Goal: Task Accomplishment & Management: Manage account settings

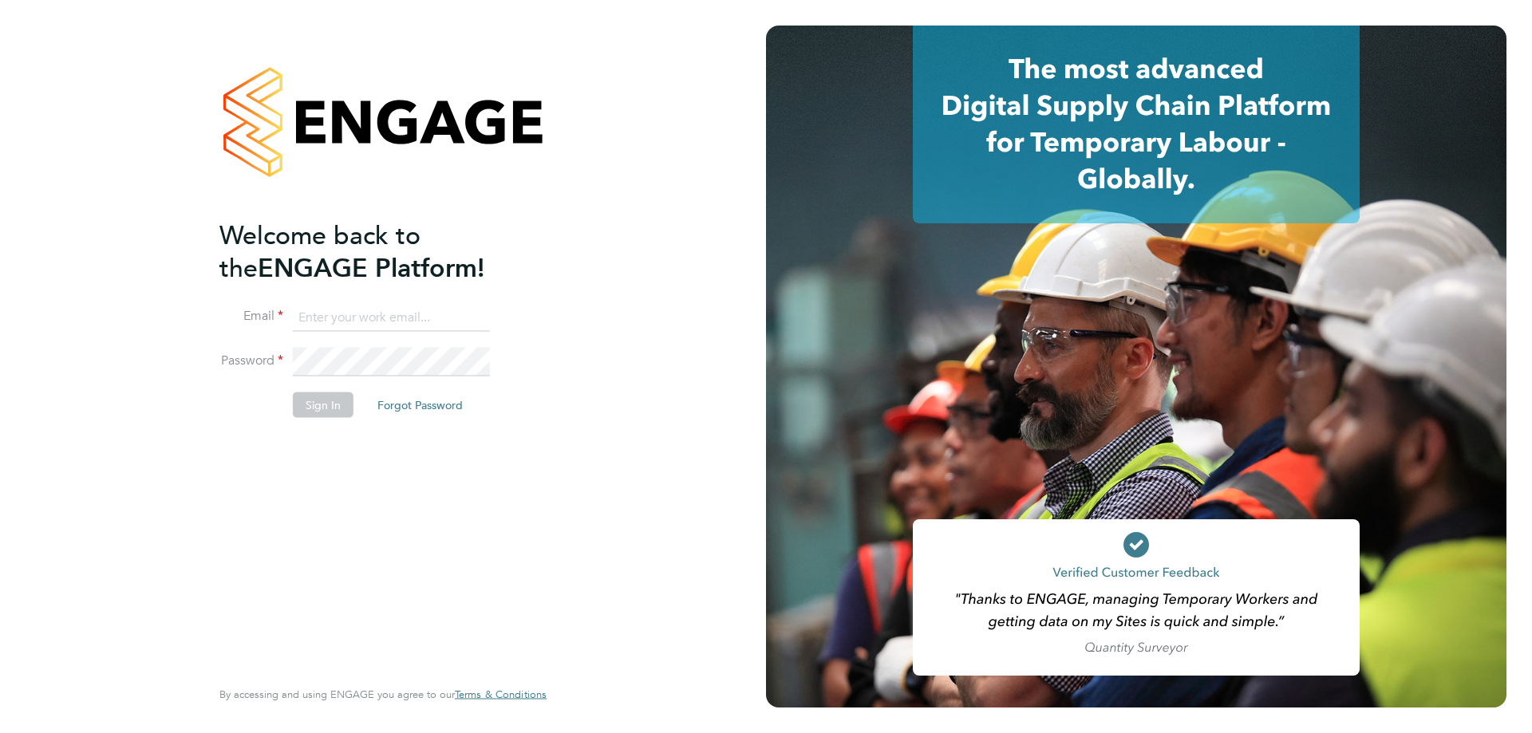
type input "[EMAIL_ADDRESS][DOMAIN_NAME]"
click at [335, 398] on button "Sign In" at bounding box center [323, 405] width 61 height 26
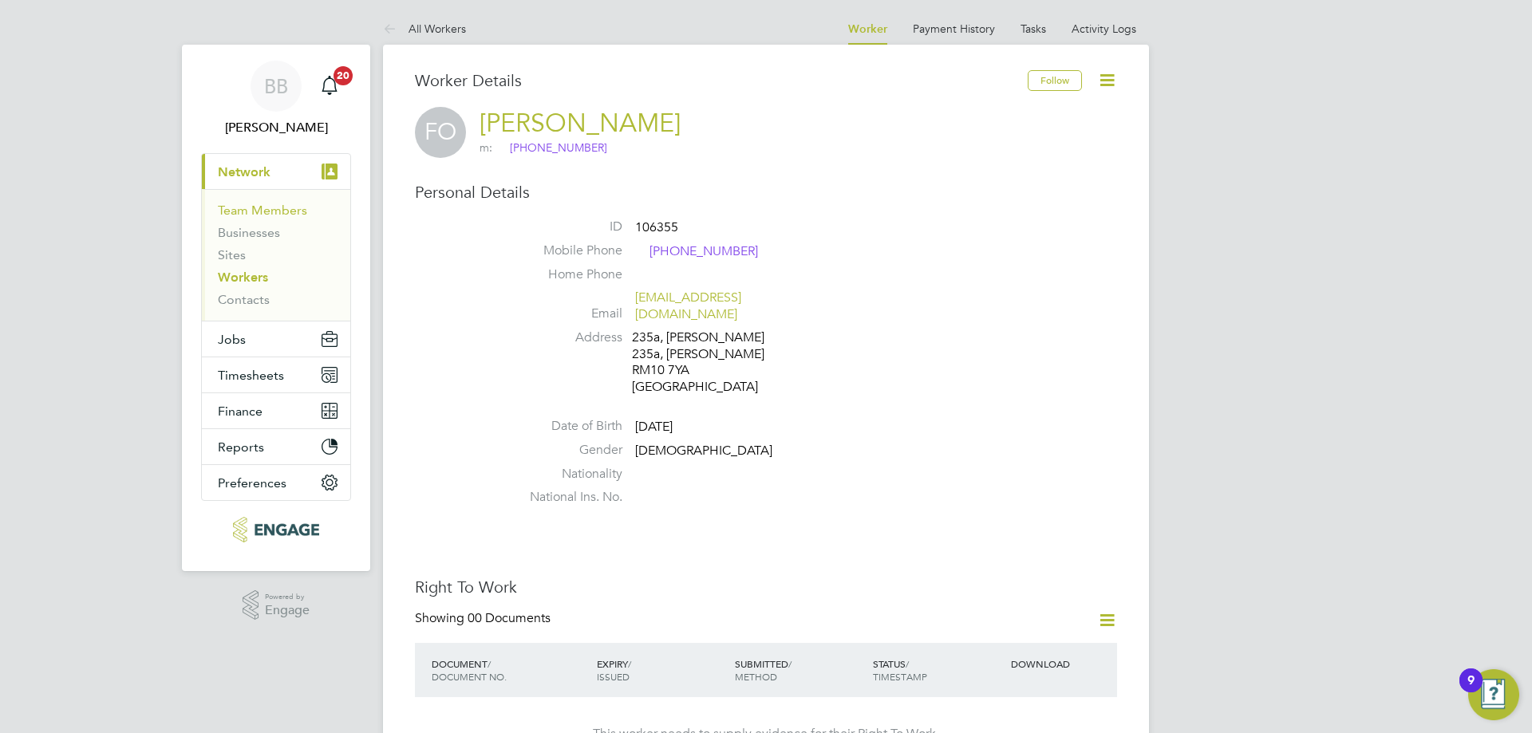
click at [294, 211] on link "Team Members" at bounding box center [262, 210] width 89 height 15
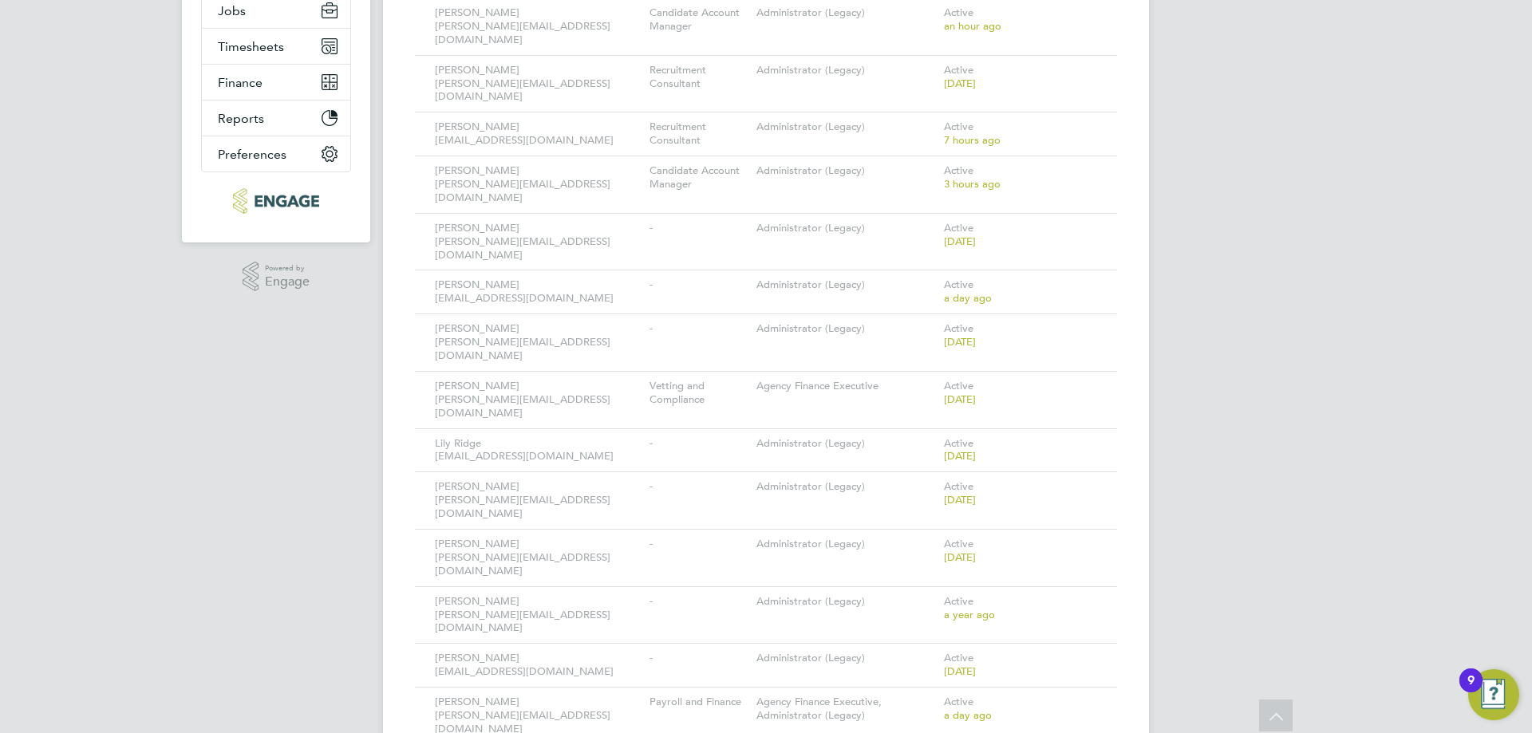
scroll to position [249, 0]
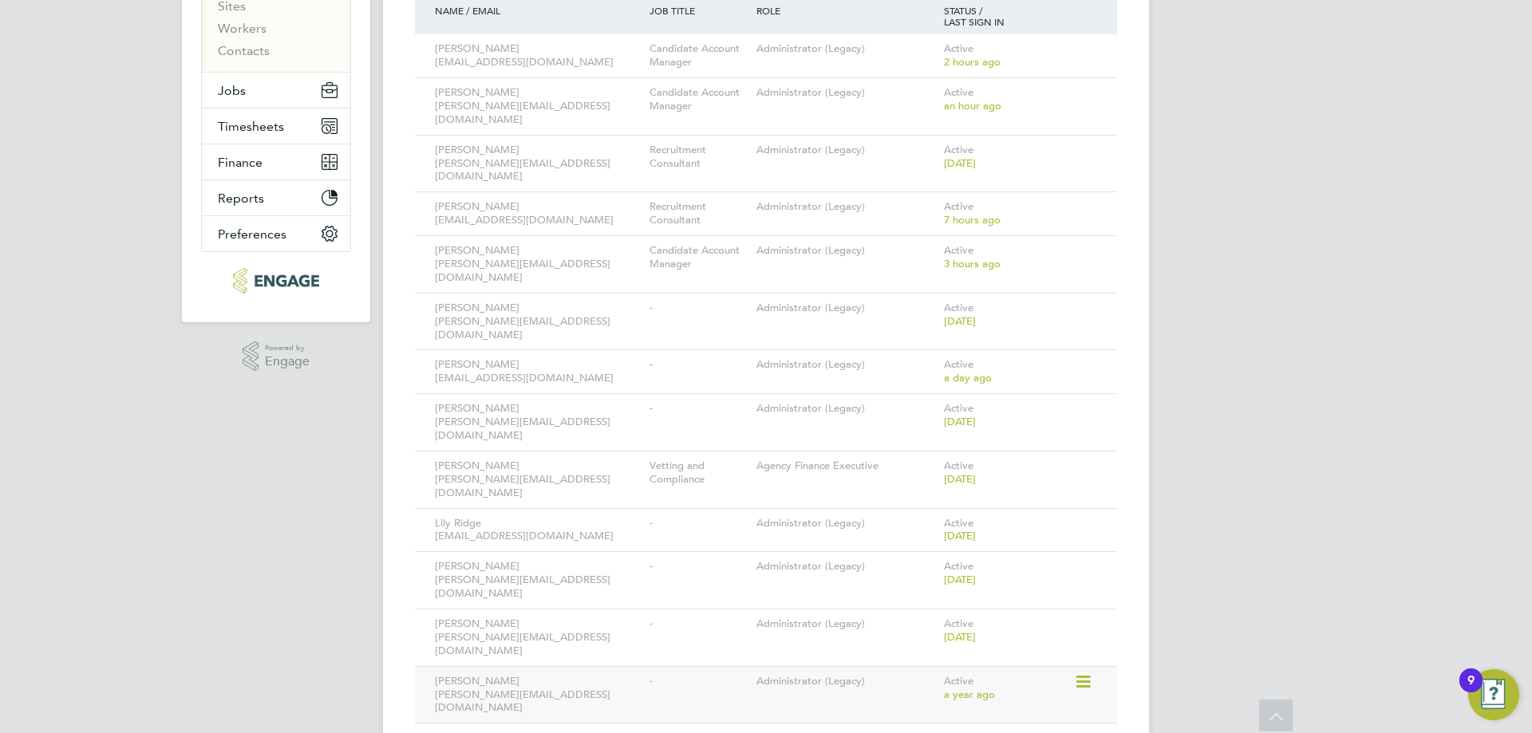
click at [1079, 673] on icon at bounding box center [1082, 682] width 16 height 19
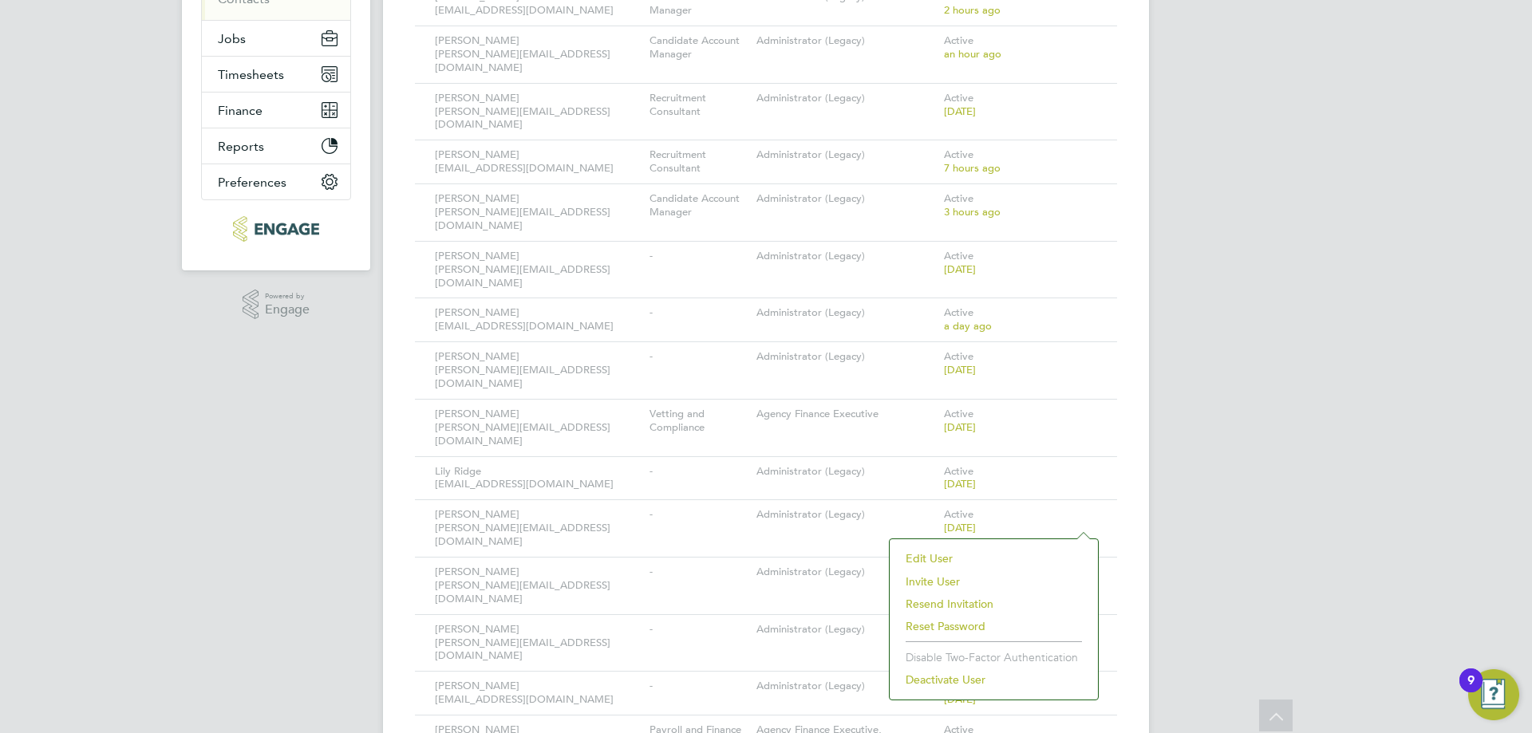
scroll to position [329, 0]
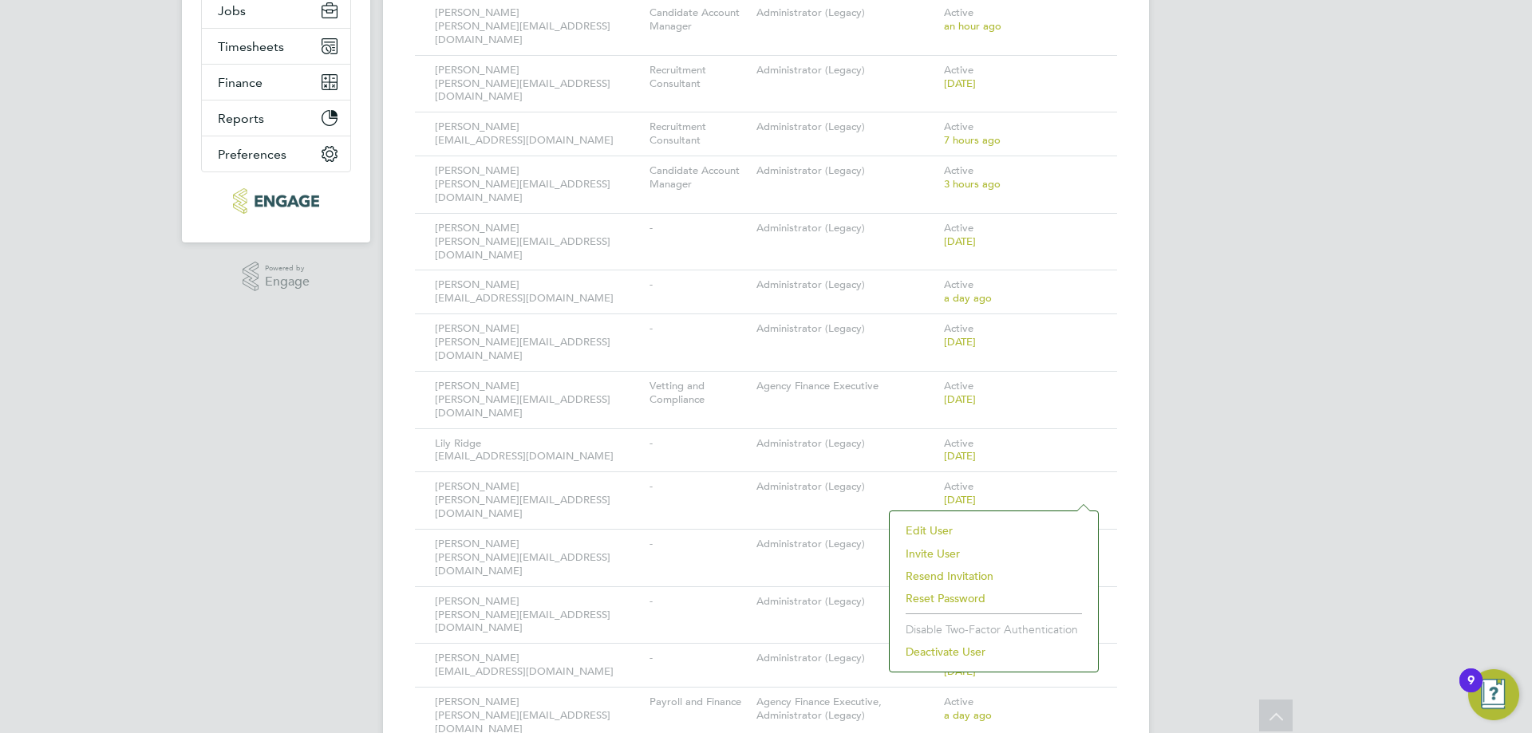
click at [954, 653] on li "Deactivate User" at bounding box center [994, 652] width 192 height 22
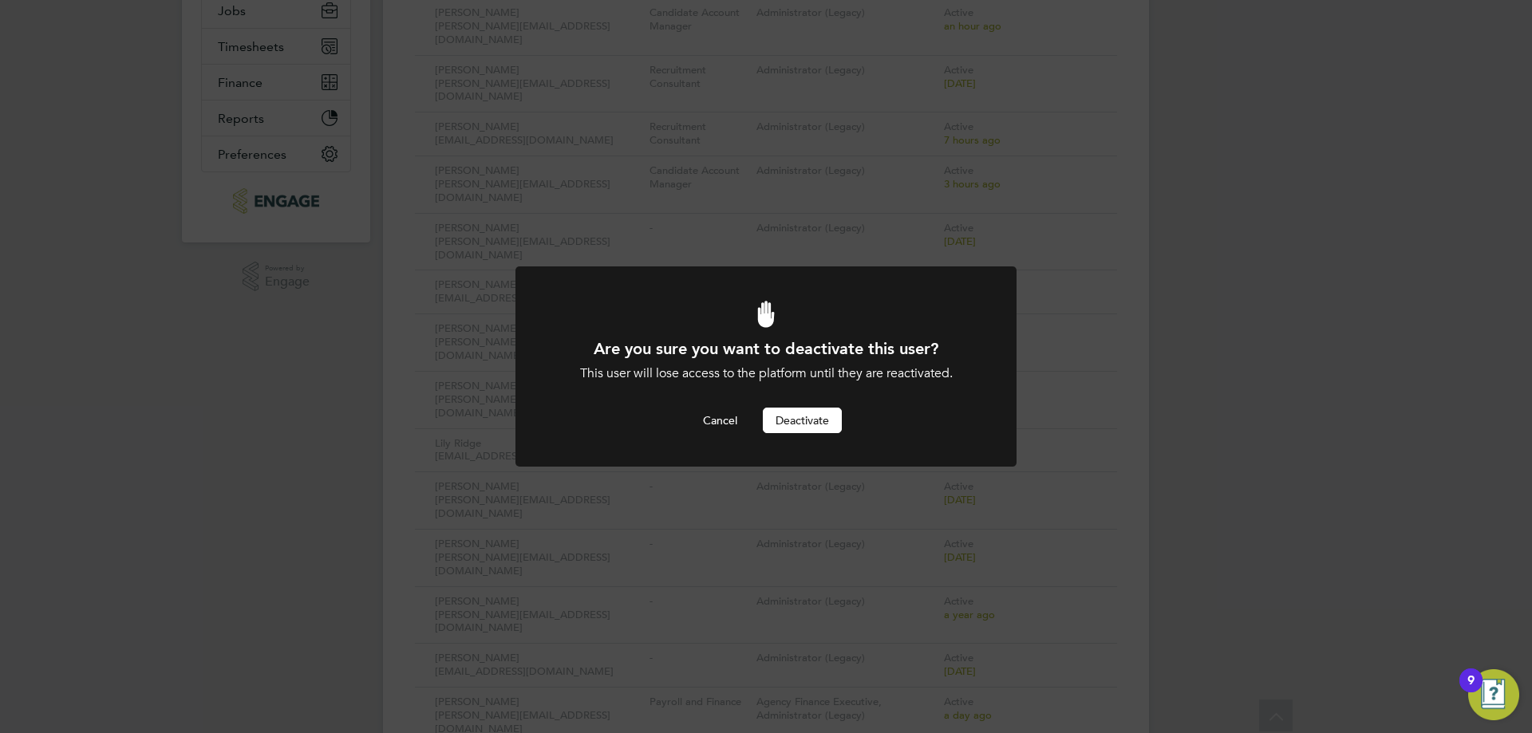
click at [811, 425] on button "Deactivate" at bounding box center [802, 421] width 79 height 26
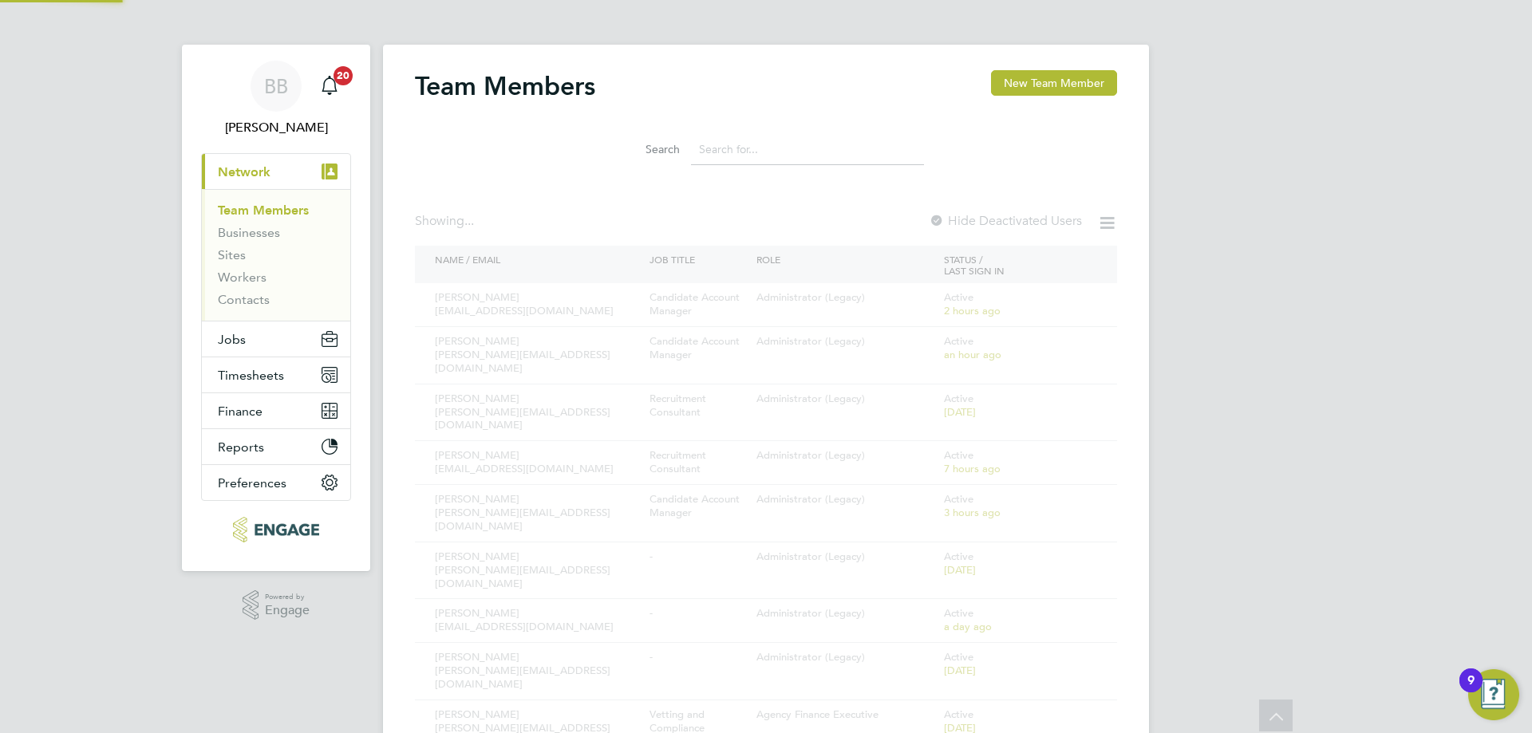
scroll to position [329, 0]
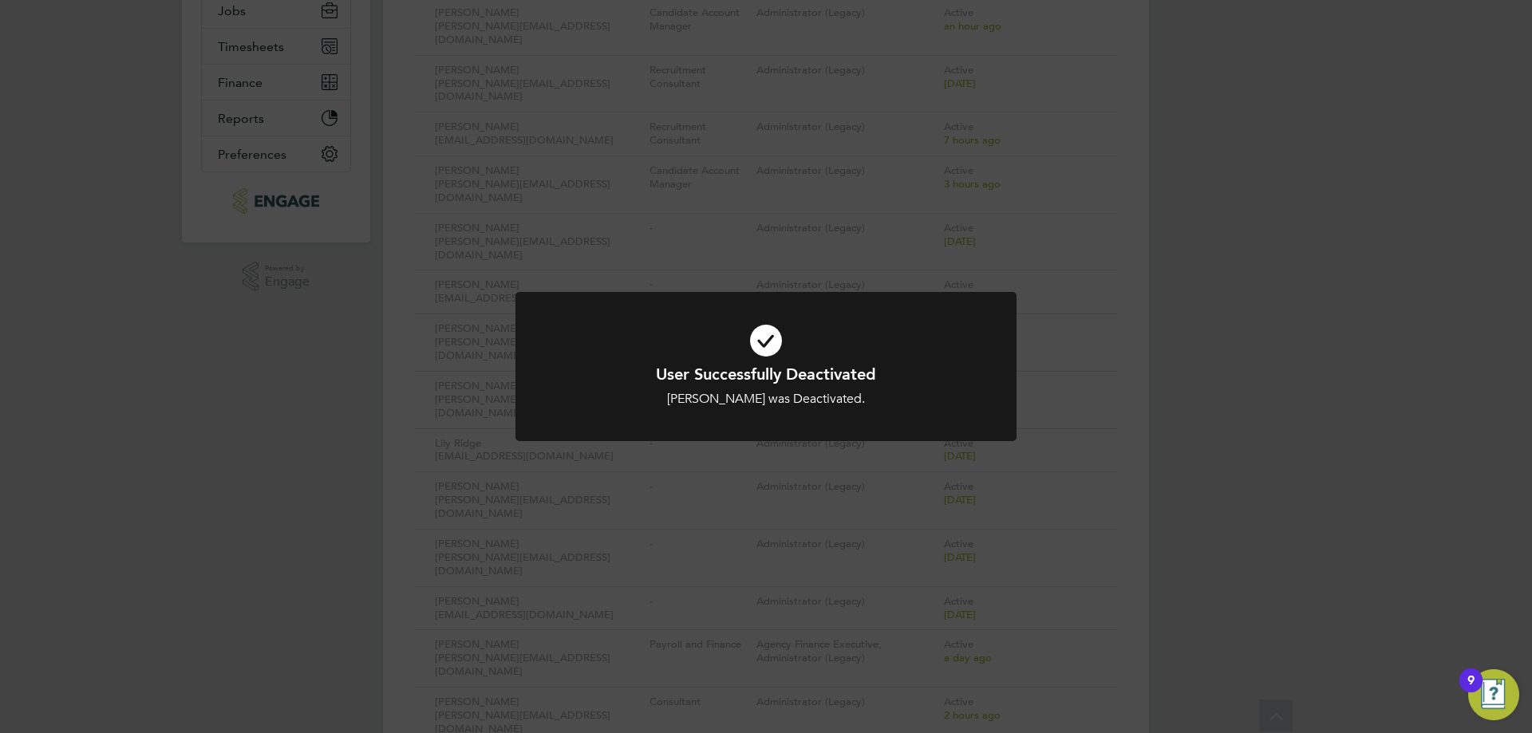
click at [639, 397] on div "[PERSON_NAME] was Deactivated." at bounding box center [765, 399] width 415 height 17
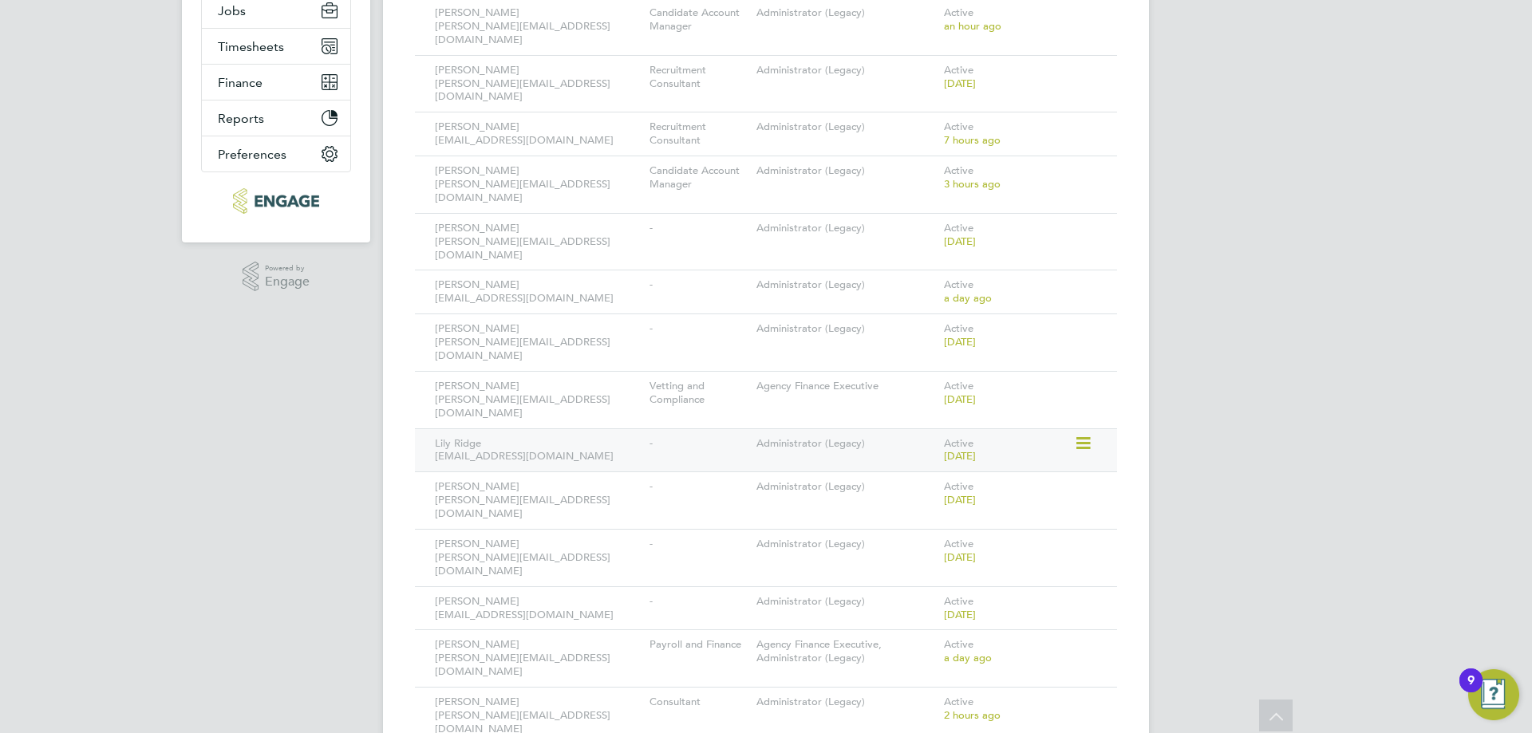
click at [1090, 434] on icon at bounding box center [1082, 443] width 16 height 19
click at [974, 519] on li "Deactivate User" at bounding box center [994, 521] width 192 height 22
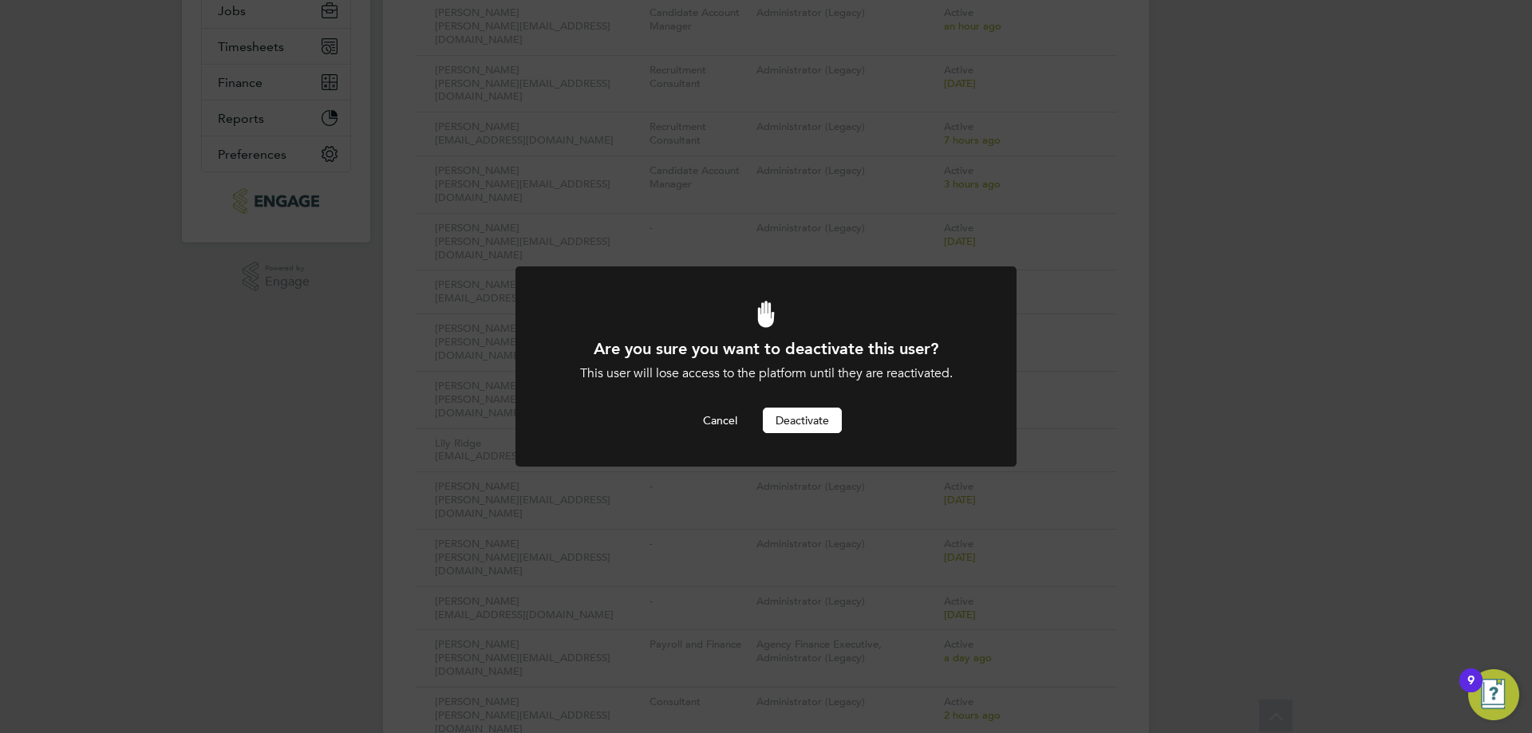
click at [805, 420] on button "Deactivate" at bounding box center [802, 421] width 79 height 26
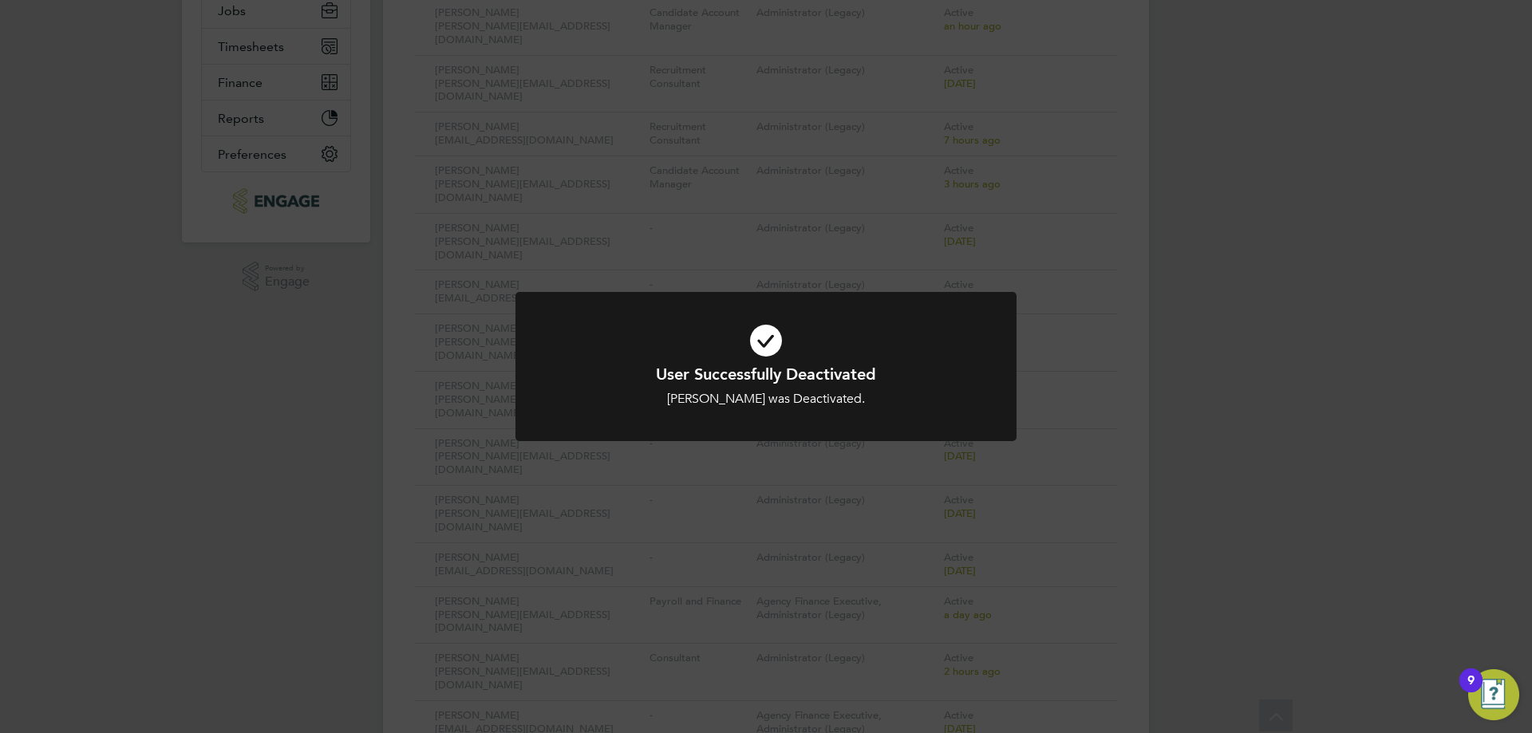
click at [1070, 398] on div "User Successfully Deactivated Lily Ridge was Deactivated. Cancel Okay" at bounding box center [766, 366] width 1532 height 733
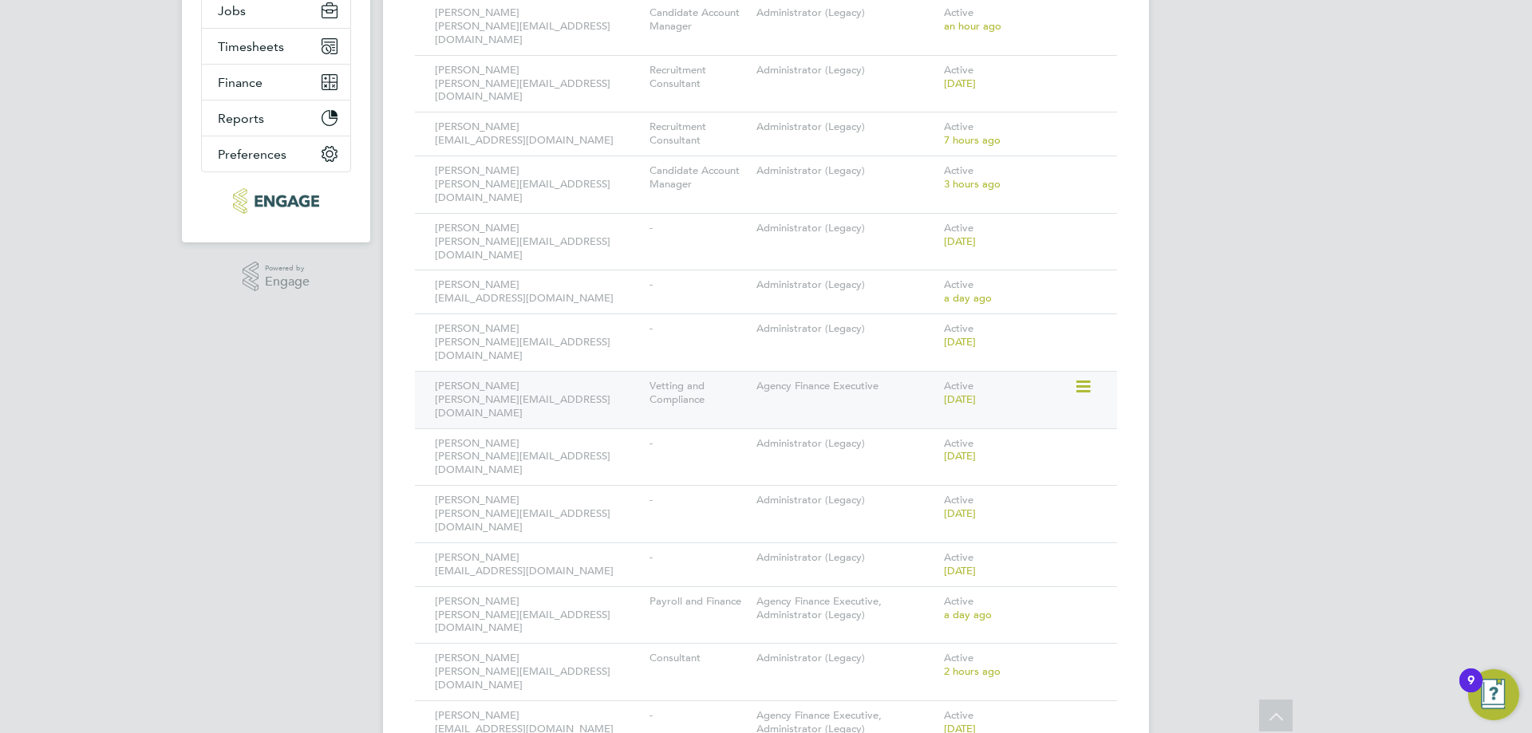
click at [1087, 377] on icon at bounding box center [1082, 386] width 16 height 19
click at [976, 476] on li "Deactivate User" at bounding box center [994, 477] width 192 height 22
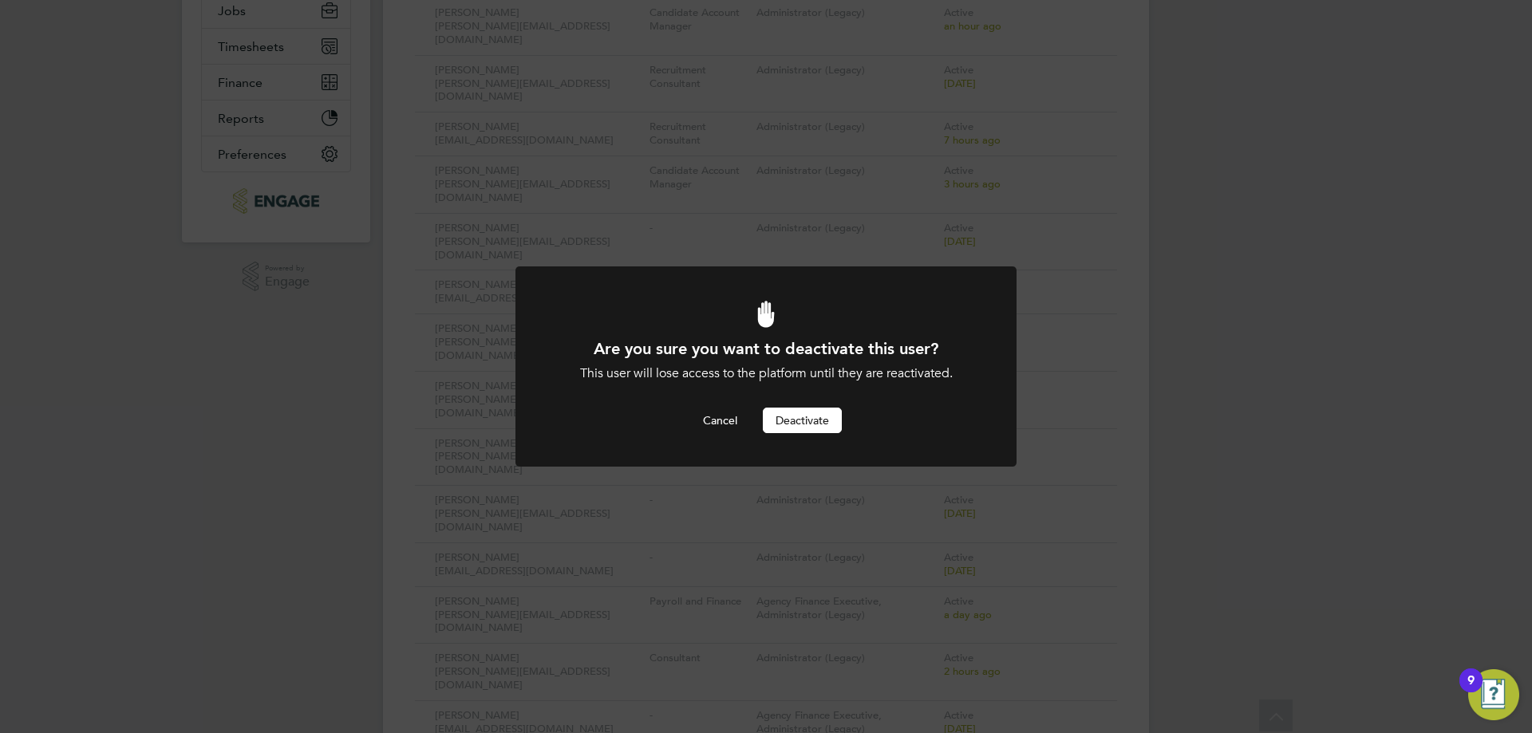
click at [800, 420] on button "Deactivate" at bounding box center [802, 421] width 79 height 26
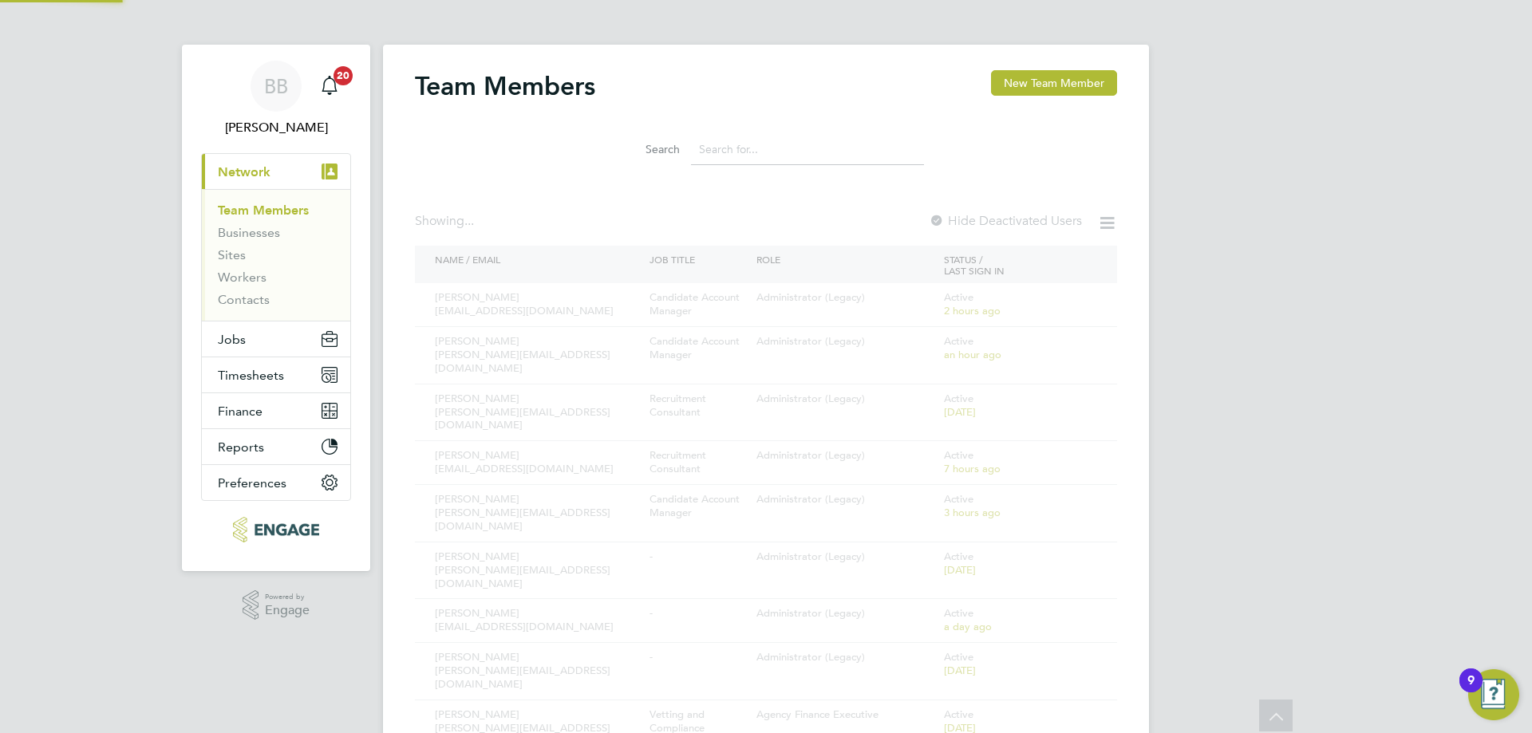
scroll to position [329, 0]
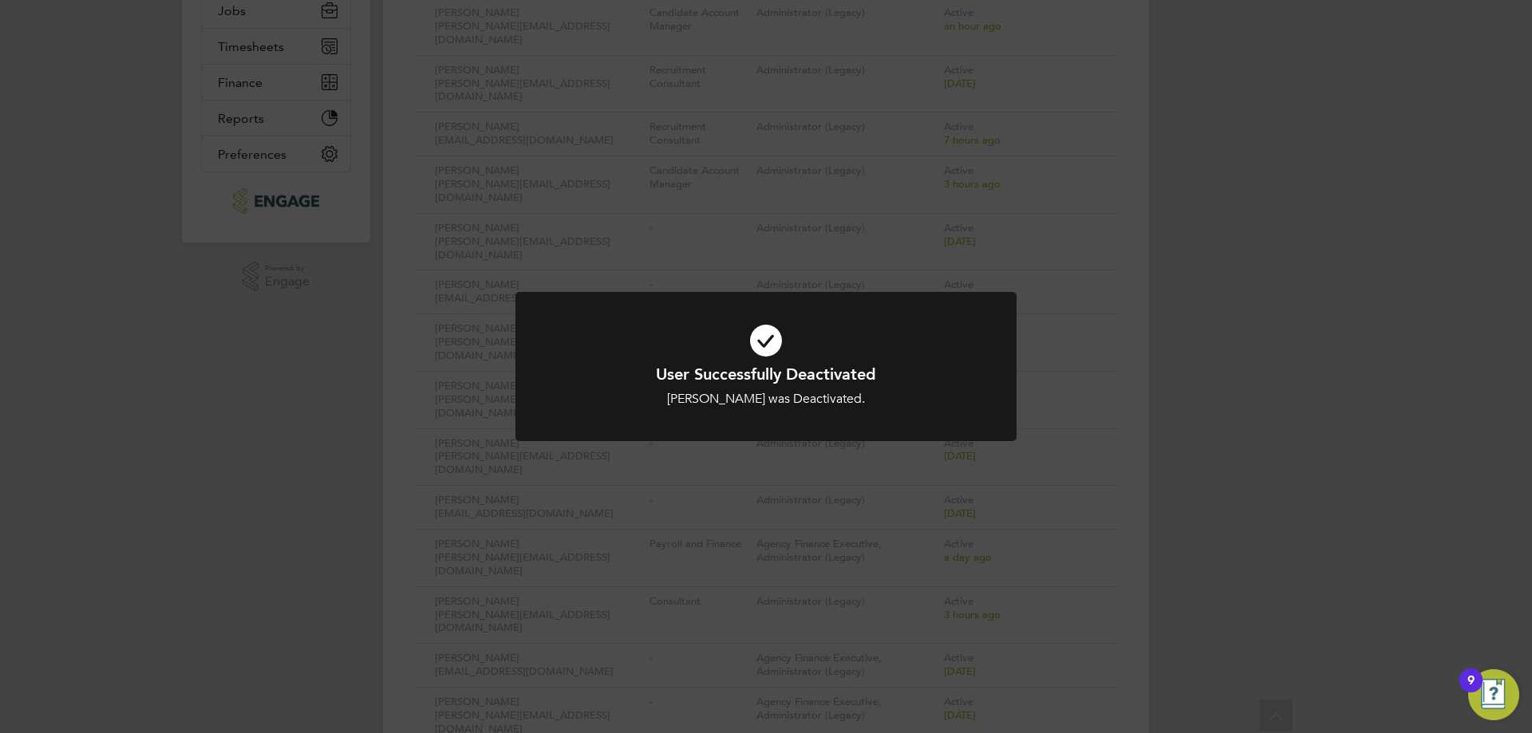
click at [998, 439] on div at bounding box center [765, 366] width 501 height 149
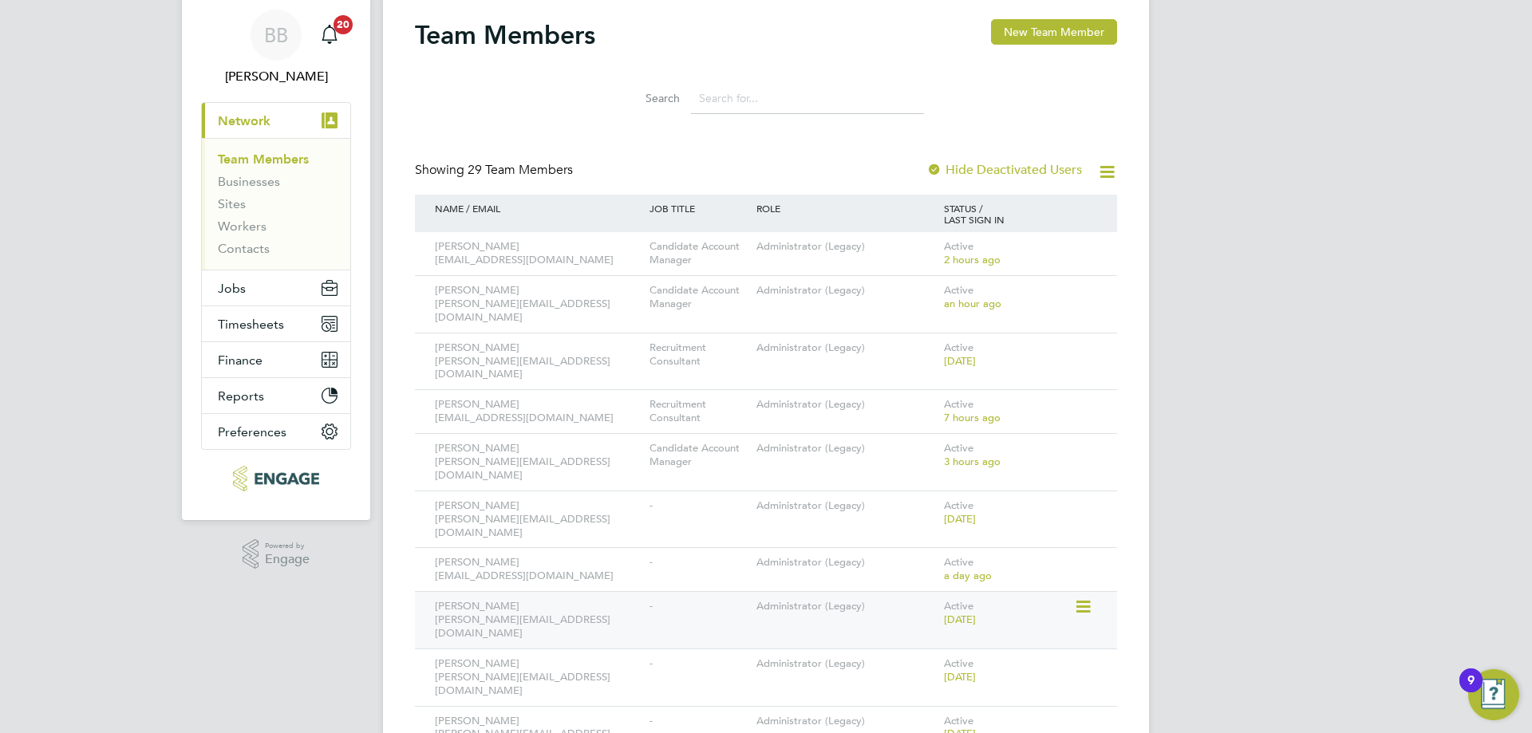
scroll to position [80, 0]
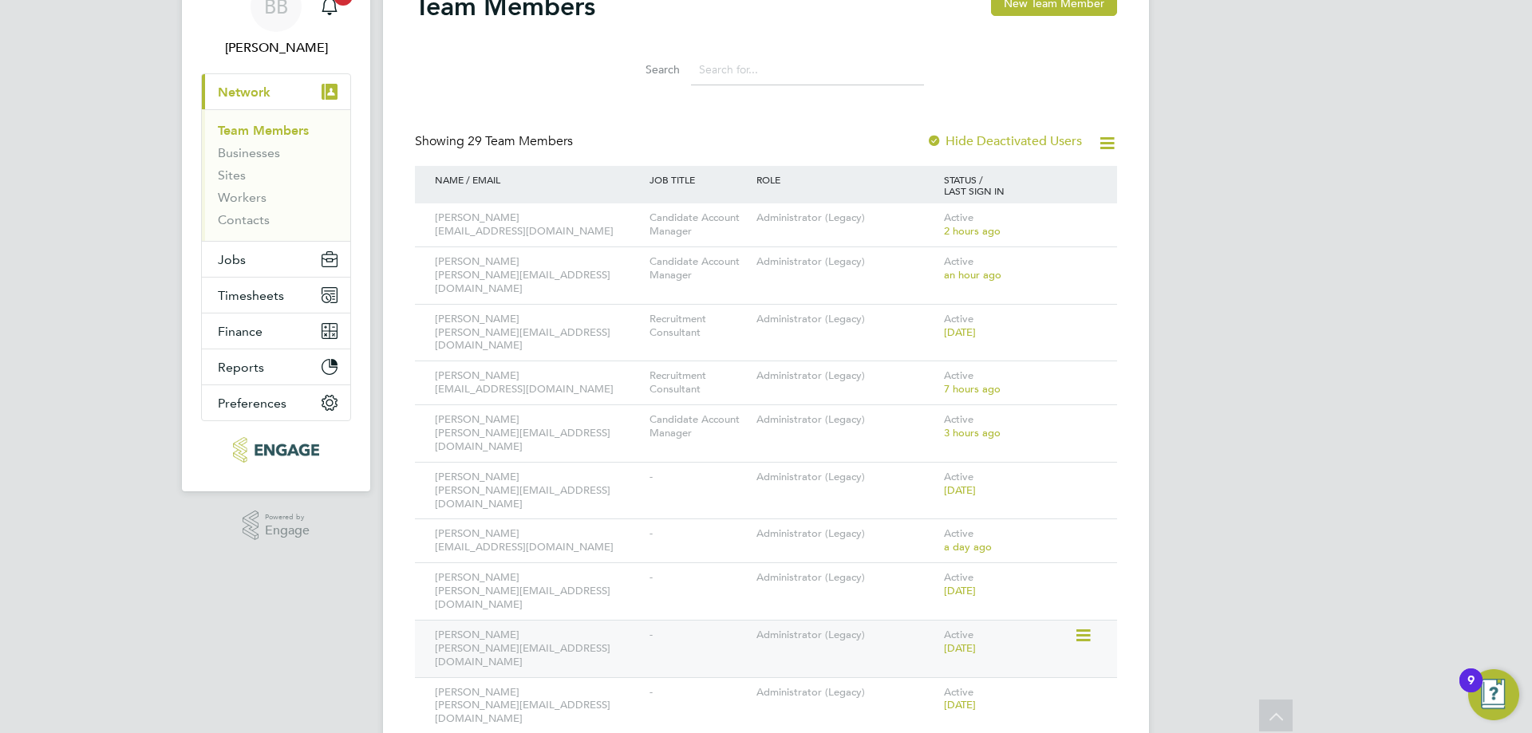
click at [1083, 626] on icon at bounding box center [1082, 635] width 16 height 19
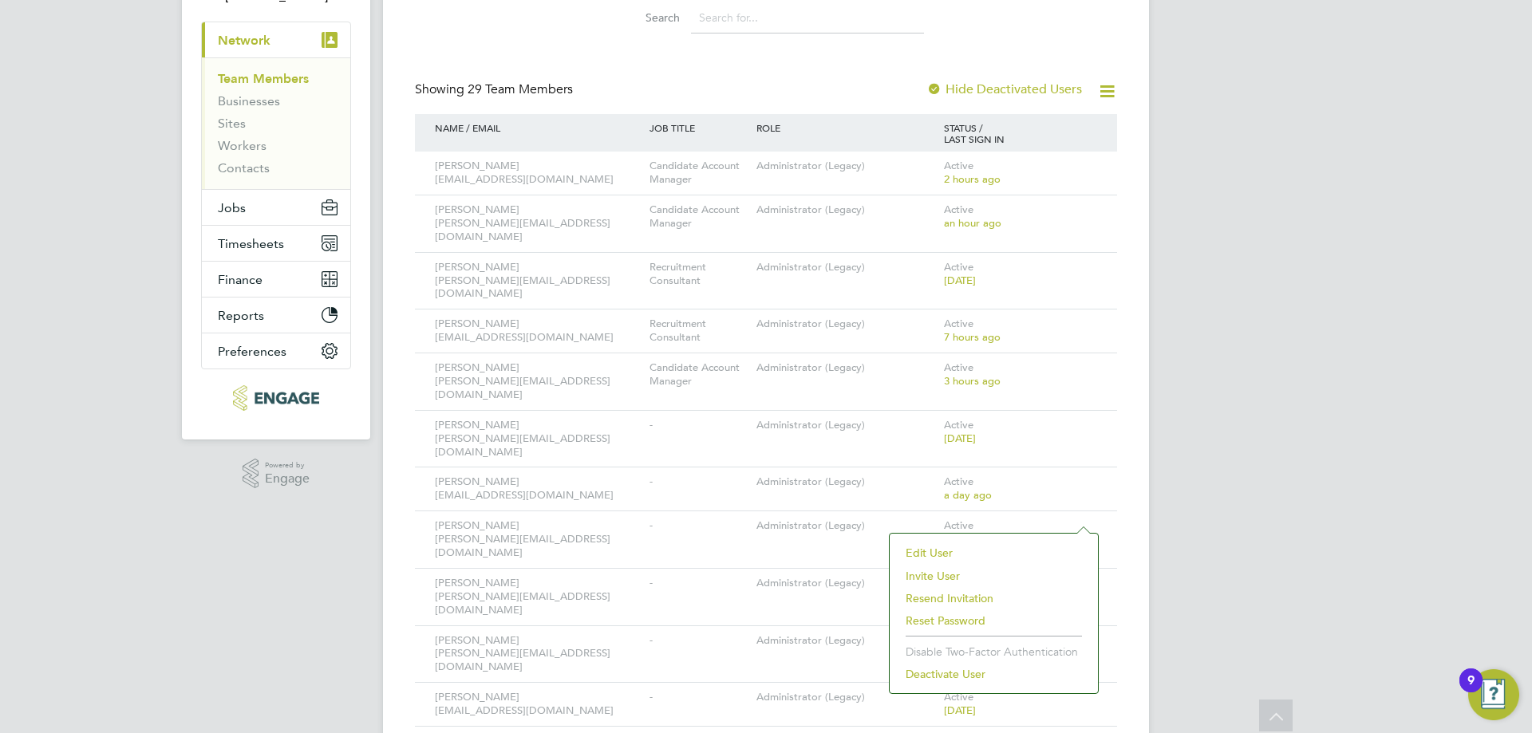
scroll to position [160, 0]
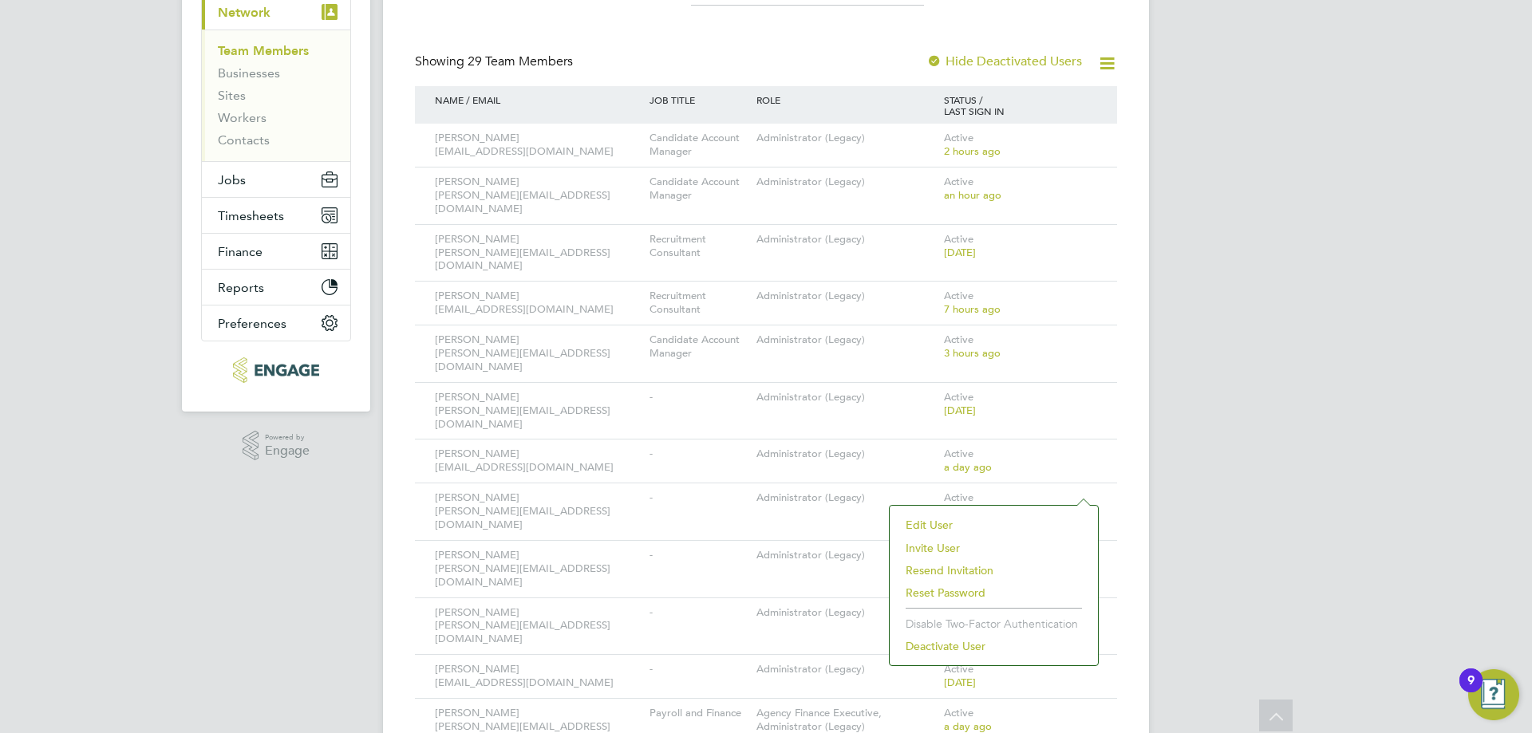
click at [953, 641] on li "Deactivate User" at bounding box center [994, 646] width 192 height 22
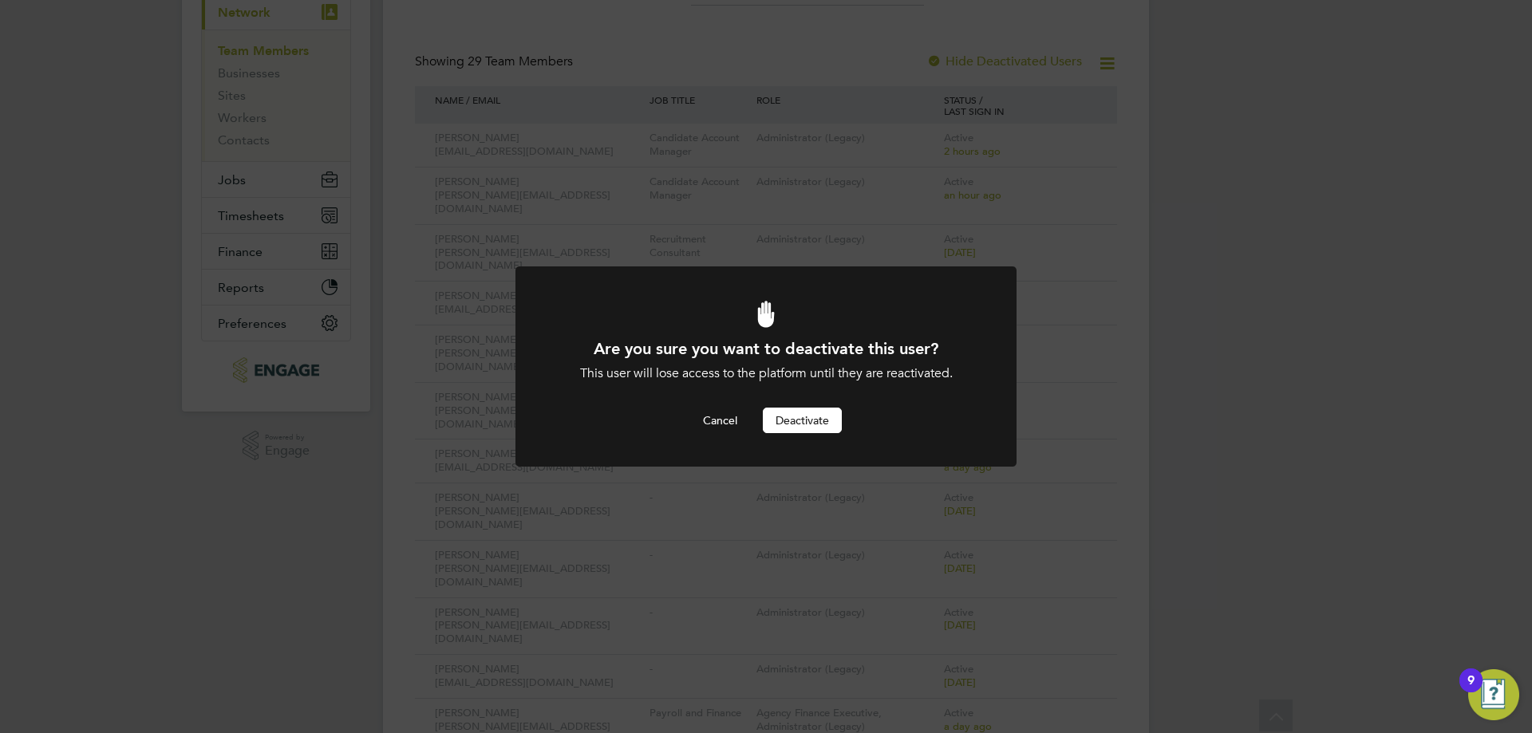
scroll to position [0, 0]
click at [823, 419] on button "Deactivate" at bounding box center [802, 421] width 79 height 26
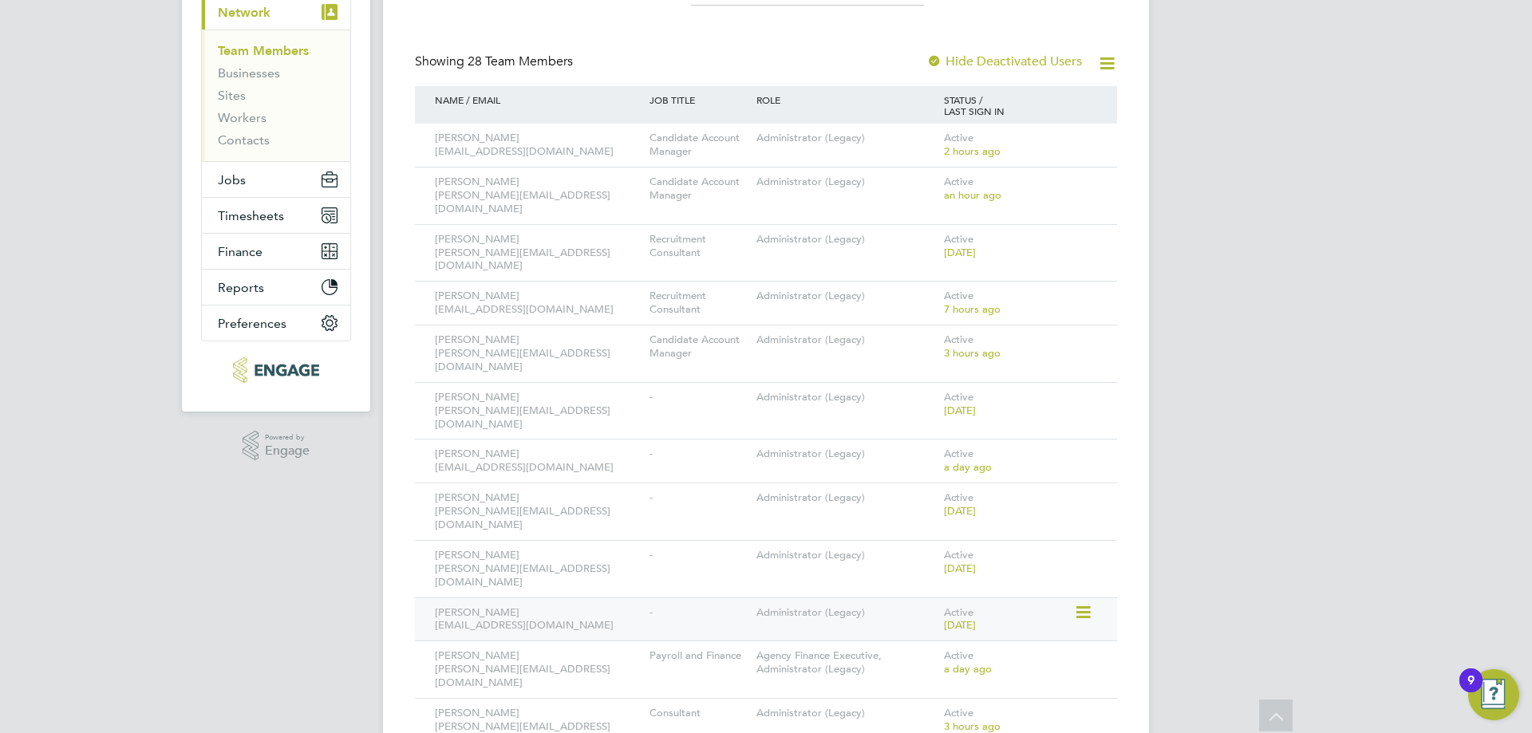
scroll to position [239, 0]
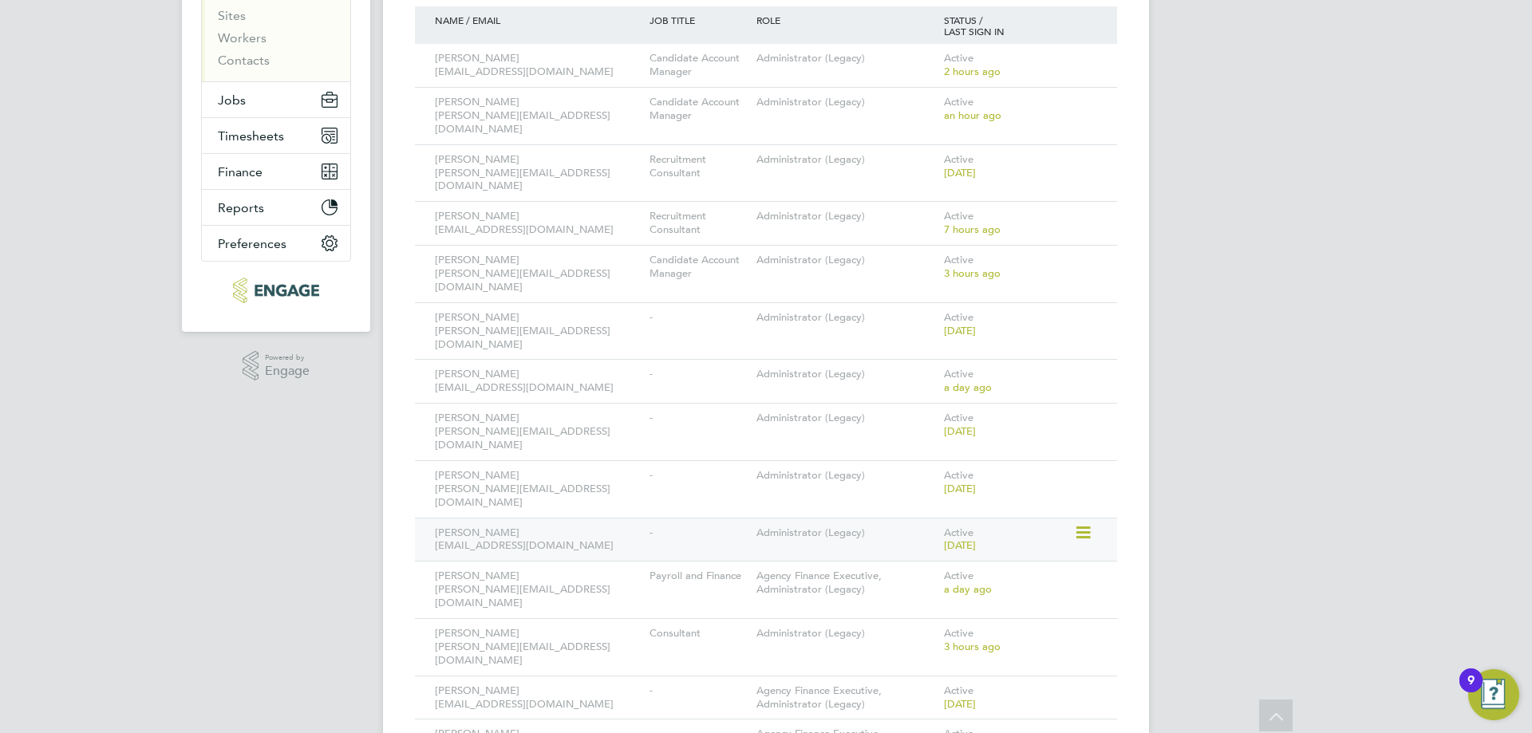
click at [1086, 523] on icon at bounding box center [1082, 532] width 16 height 19
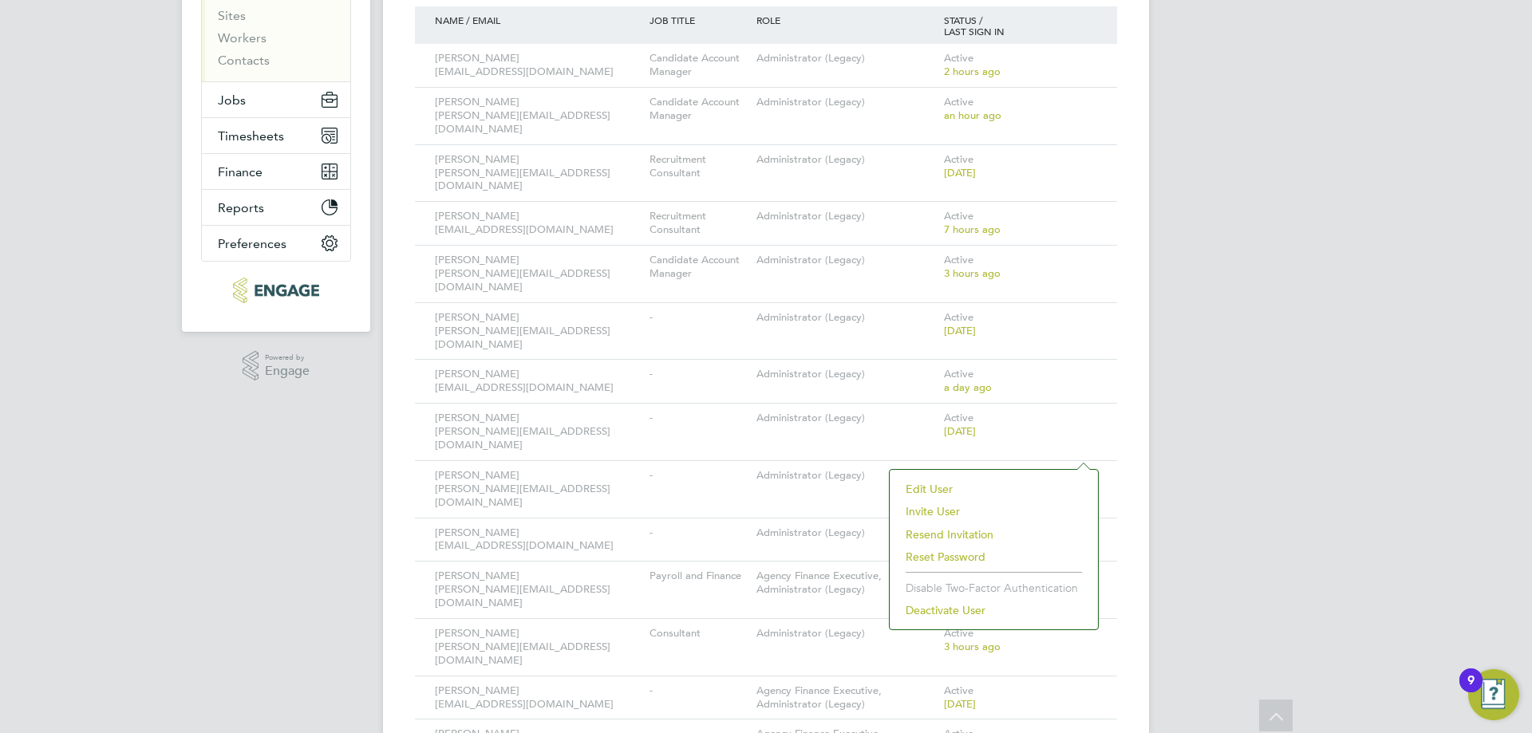
click at [990, 615] on li "Deactivate User" at bounding box center [994, 610] width 192 height 22
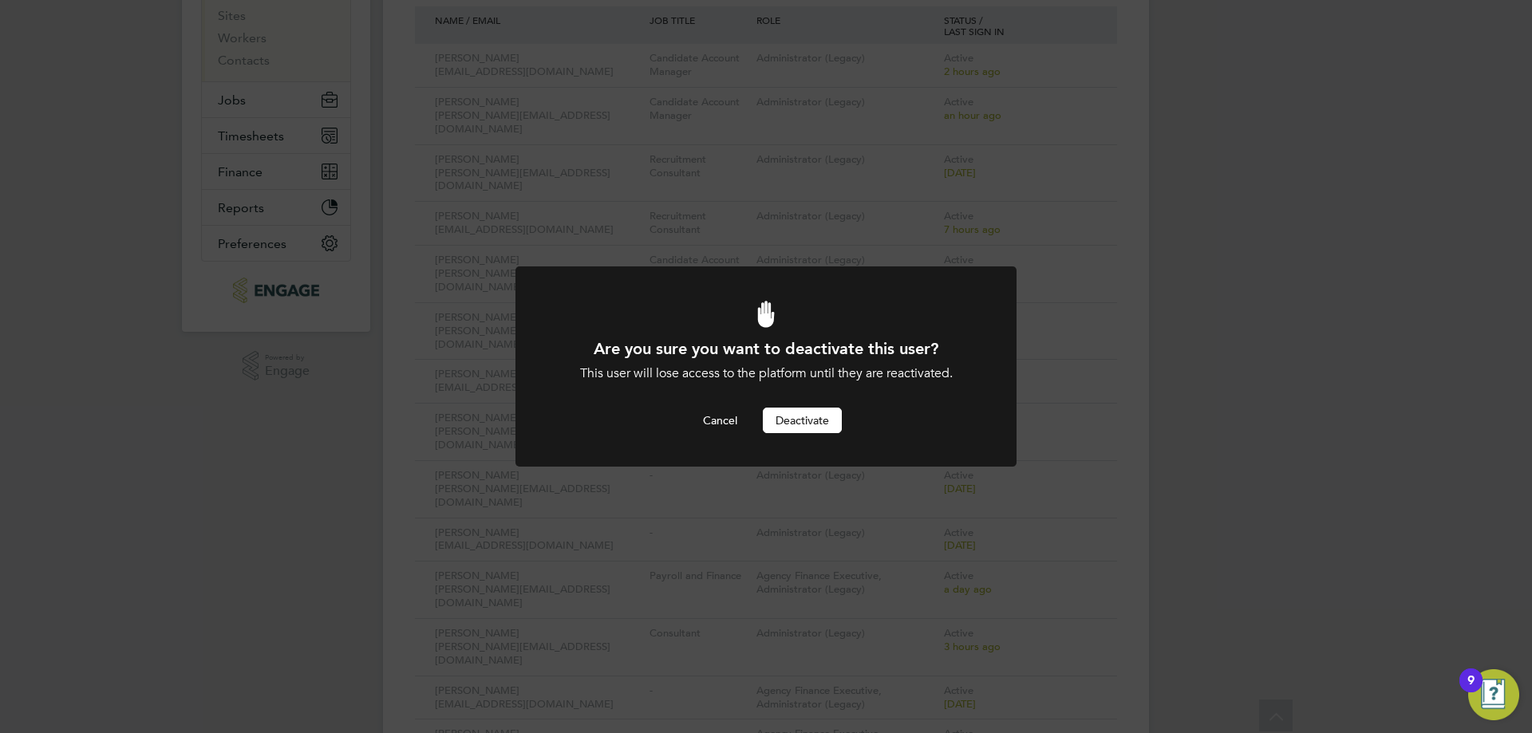
click at [813, 416] on button "Deactivate" at bounding box center [802, 421] width 79 height 26
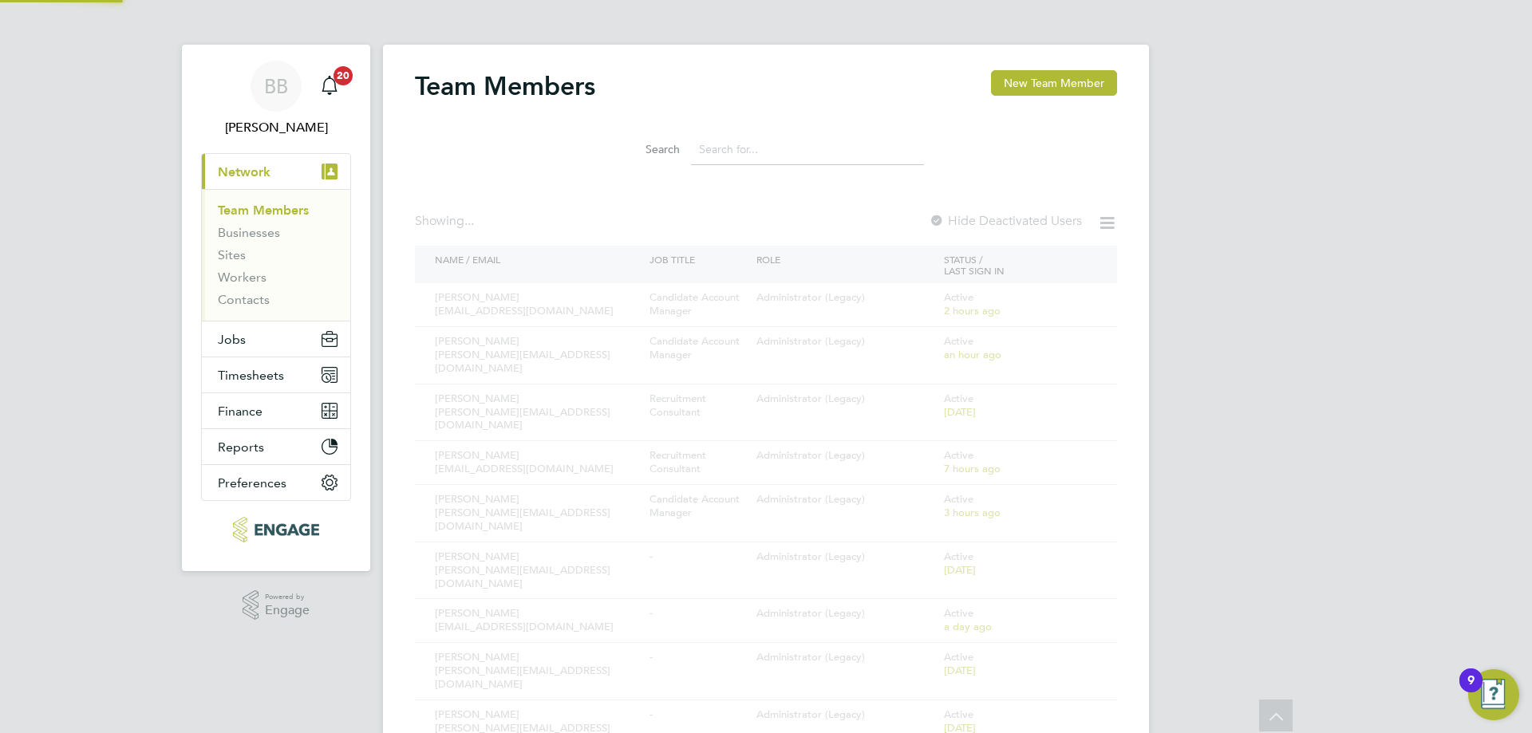
scroll to position [239, 0]
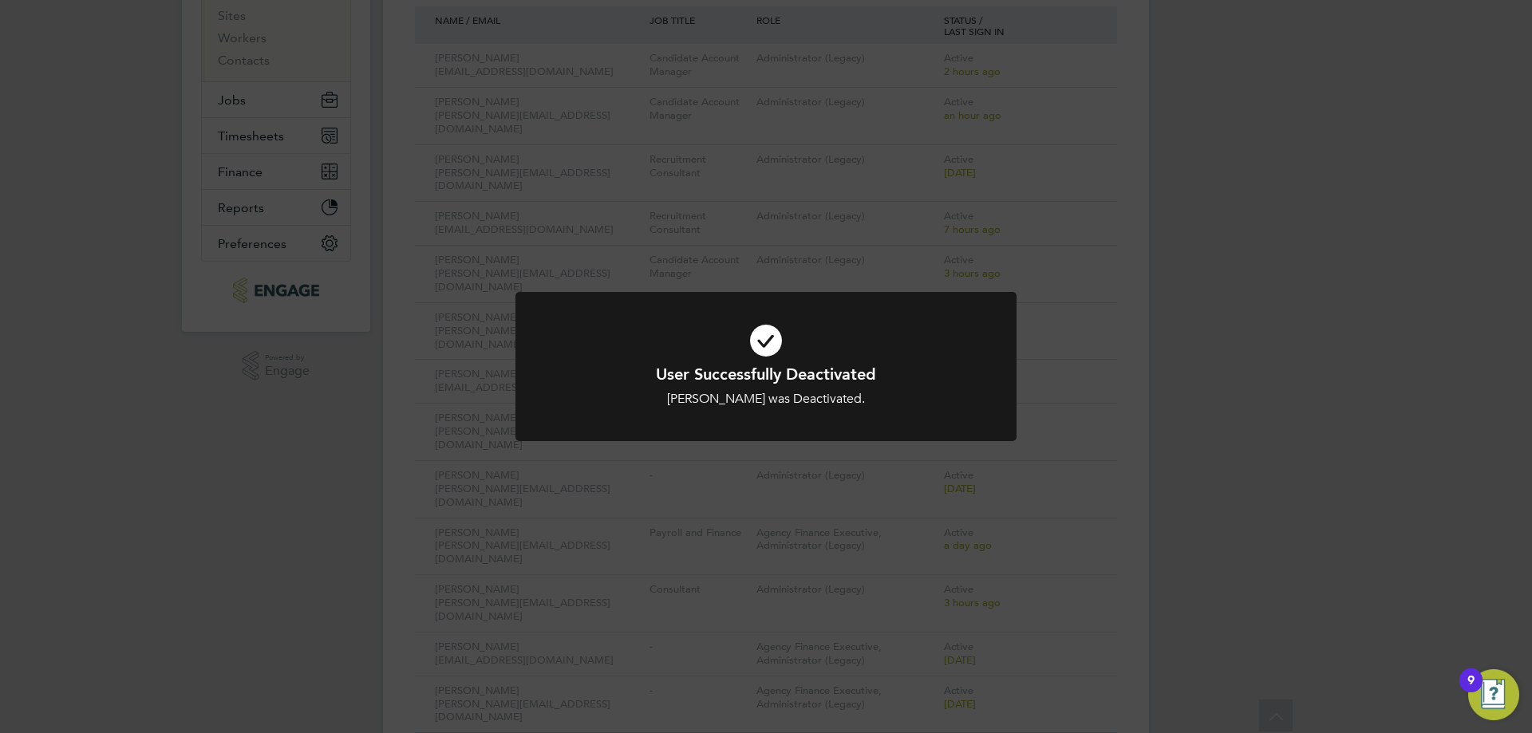
click at [913, 424] on div at bounding box center [765, 366] width 501 height 149
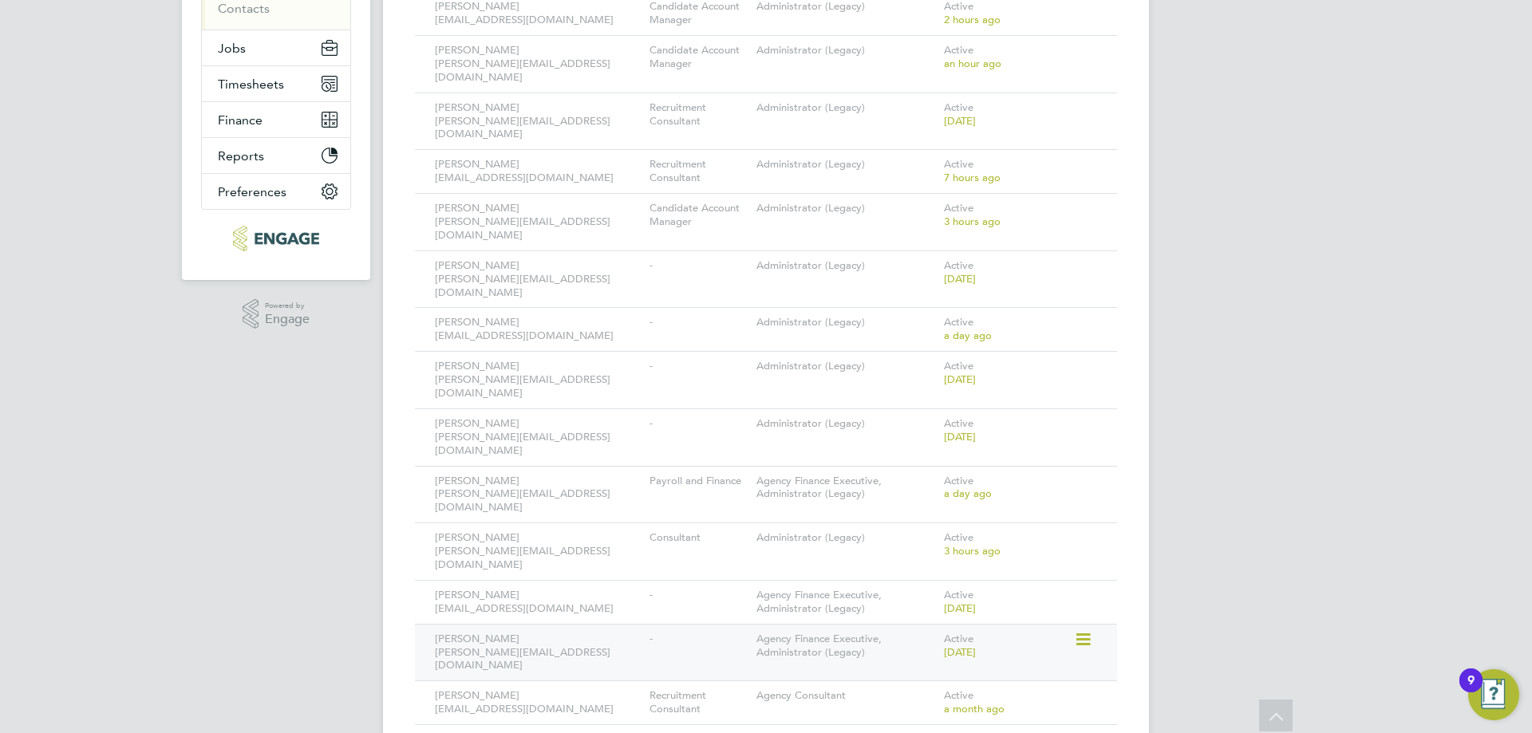
scroll to position [319, 0]
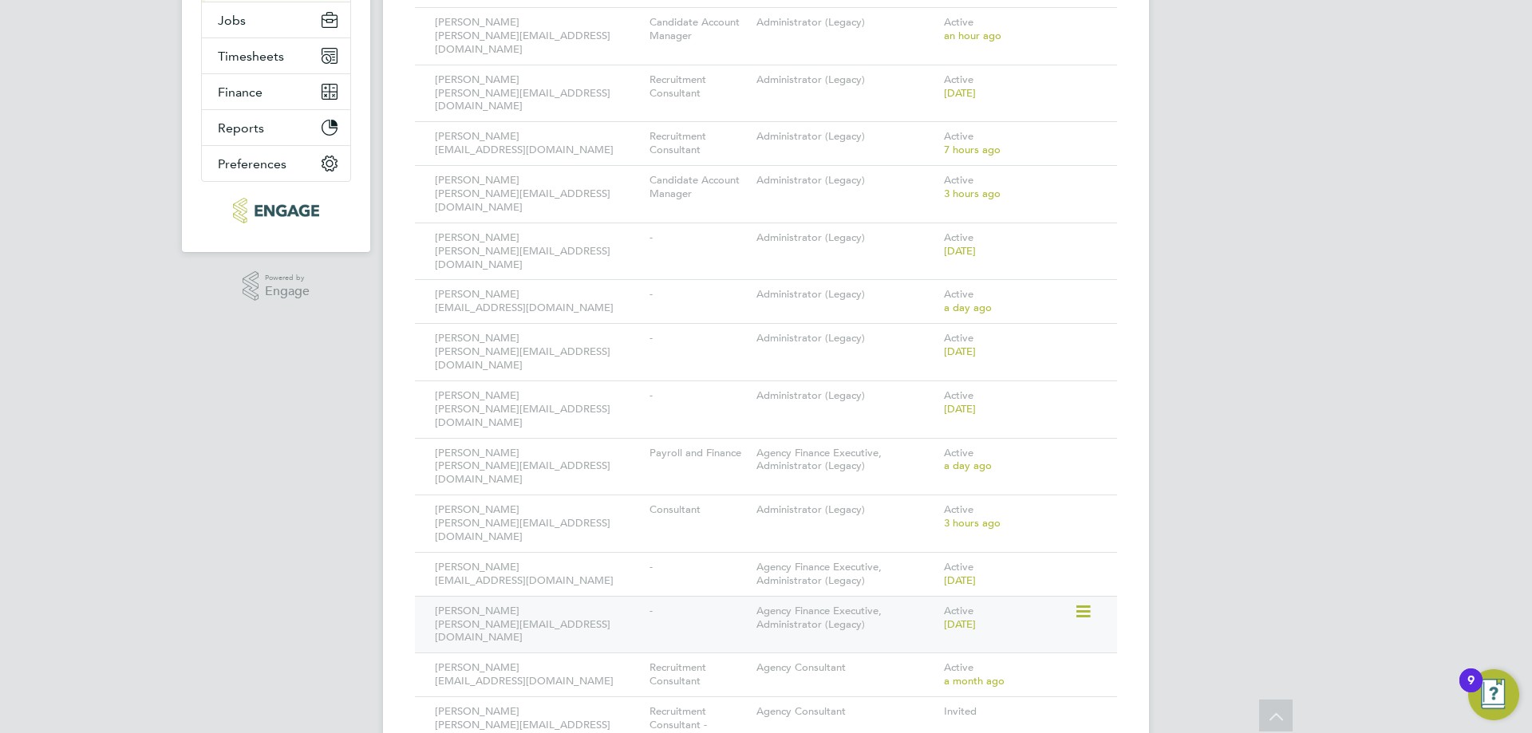
click at [1082, 602] on icon at bounding box center [1082, 611] width 16 height 19
click at [978, 664] on li "Deactivate User" at bounding box center [994, 661] width 192 height 22
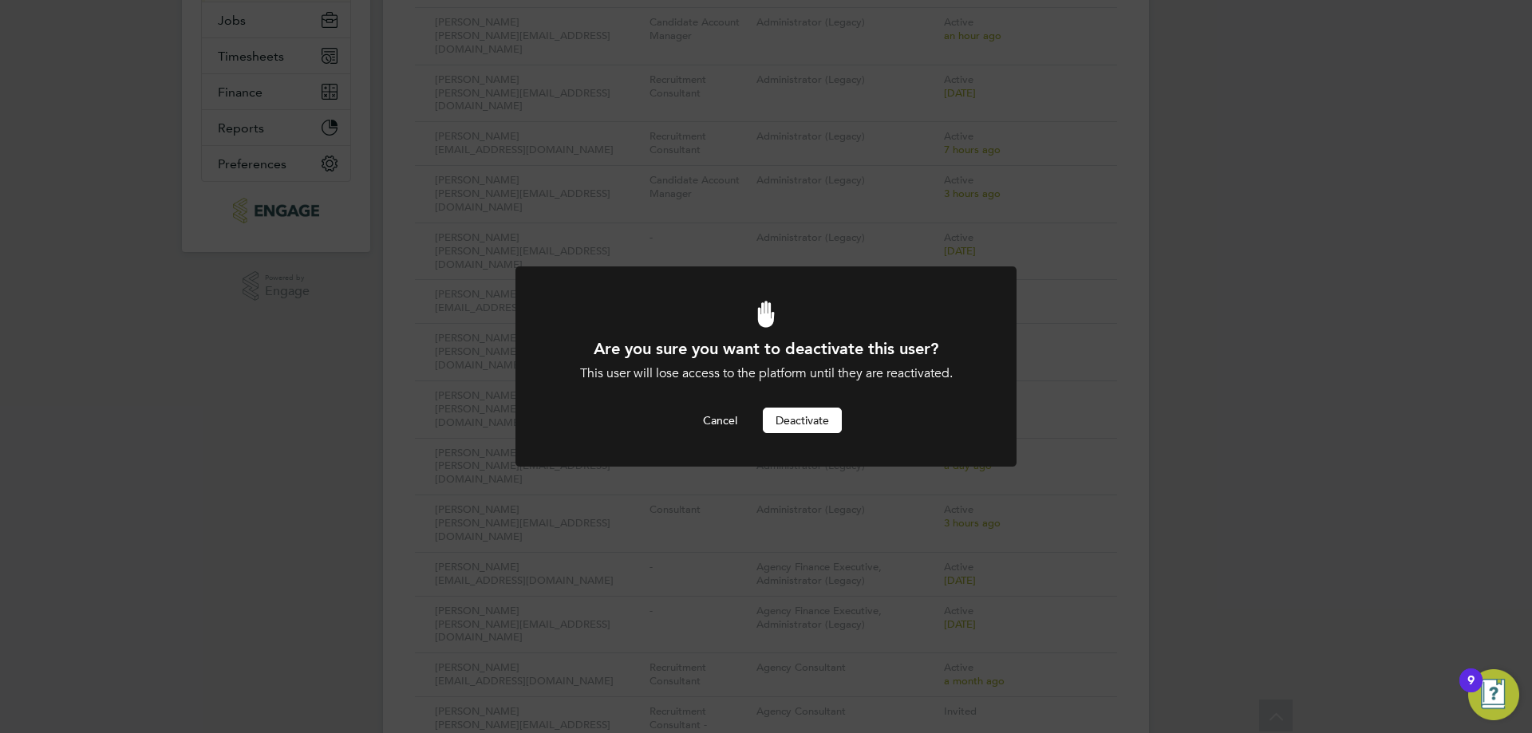
click at [834, 424] on button "Deactivate" at bounding box center [802, 421] width 79 height 26
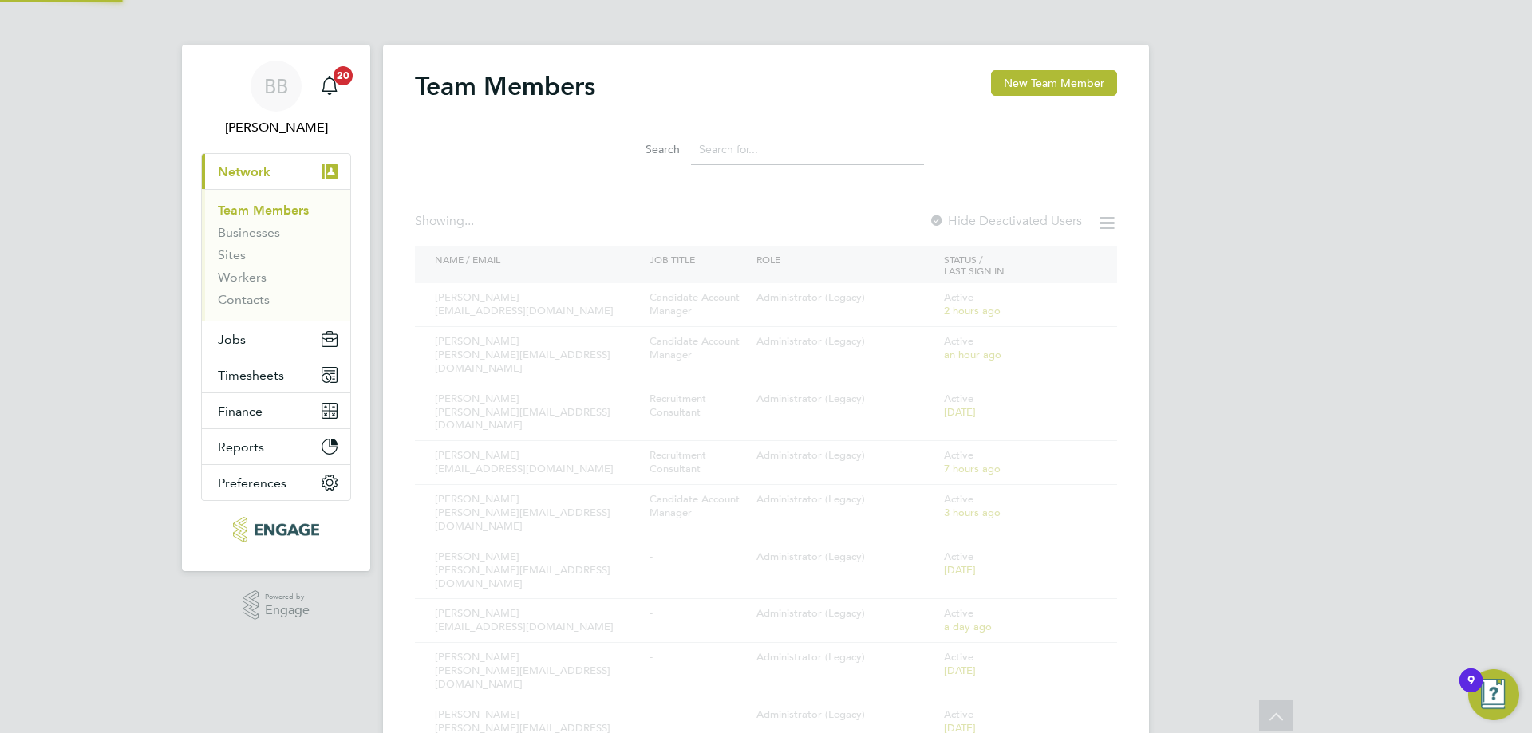
scroll to position [319, 0]
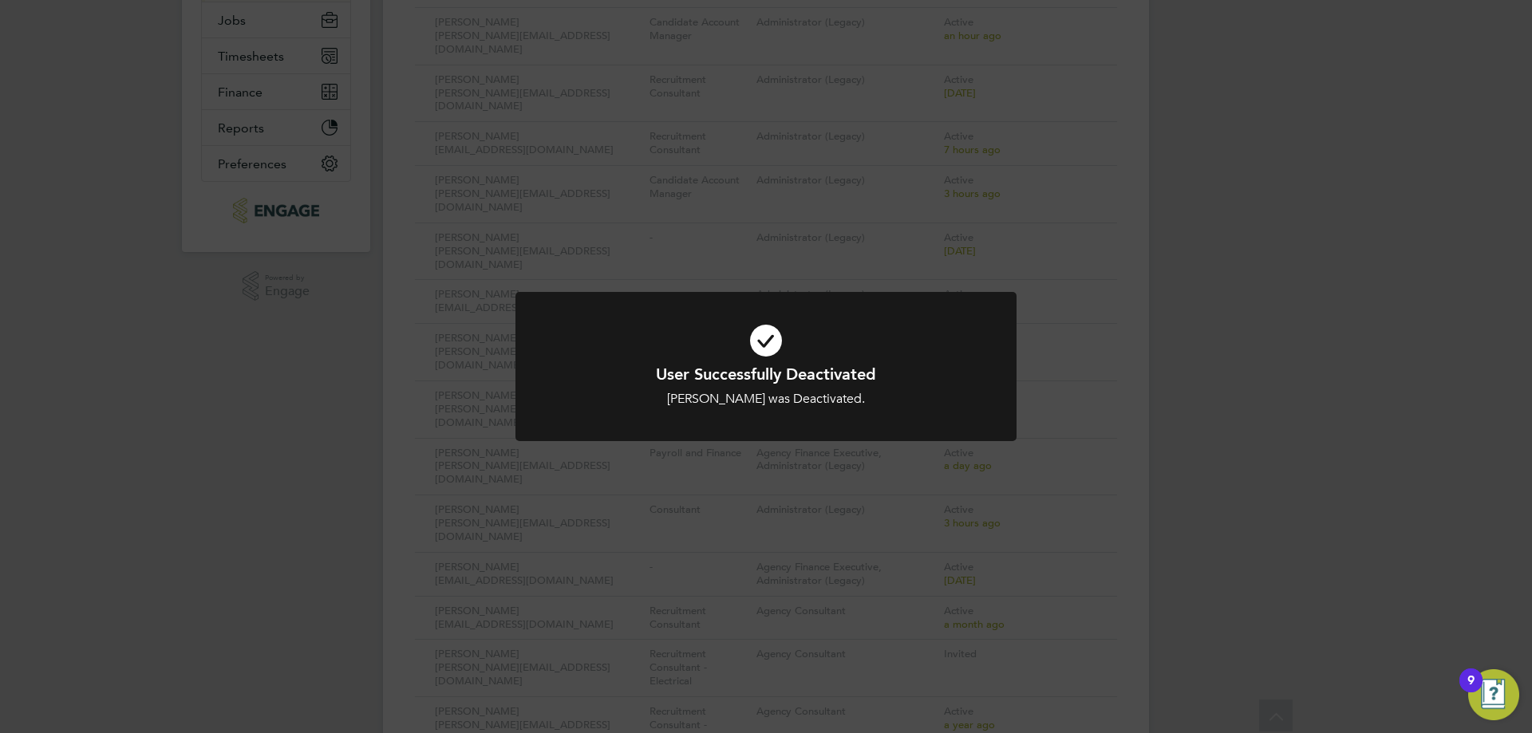
click at [1095, 555] on div "User Successfully Deactivated [PERSON_NAME] was Deactivated. Cancel Okay" at bounding box center [766, 366] width 1532 height 733
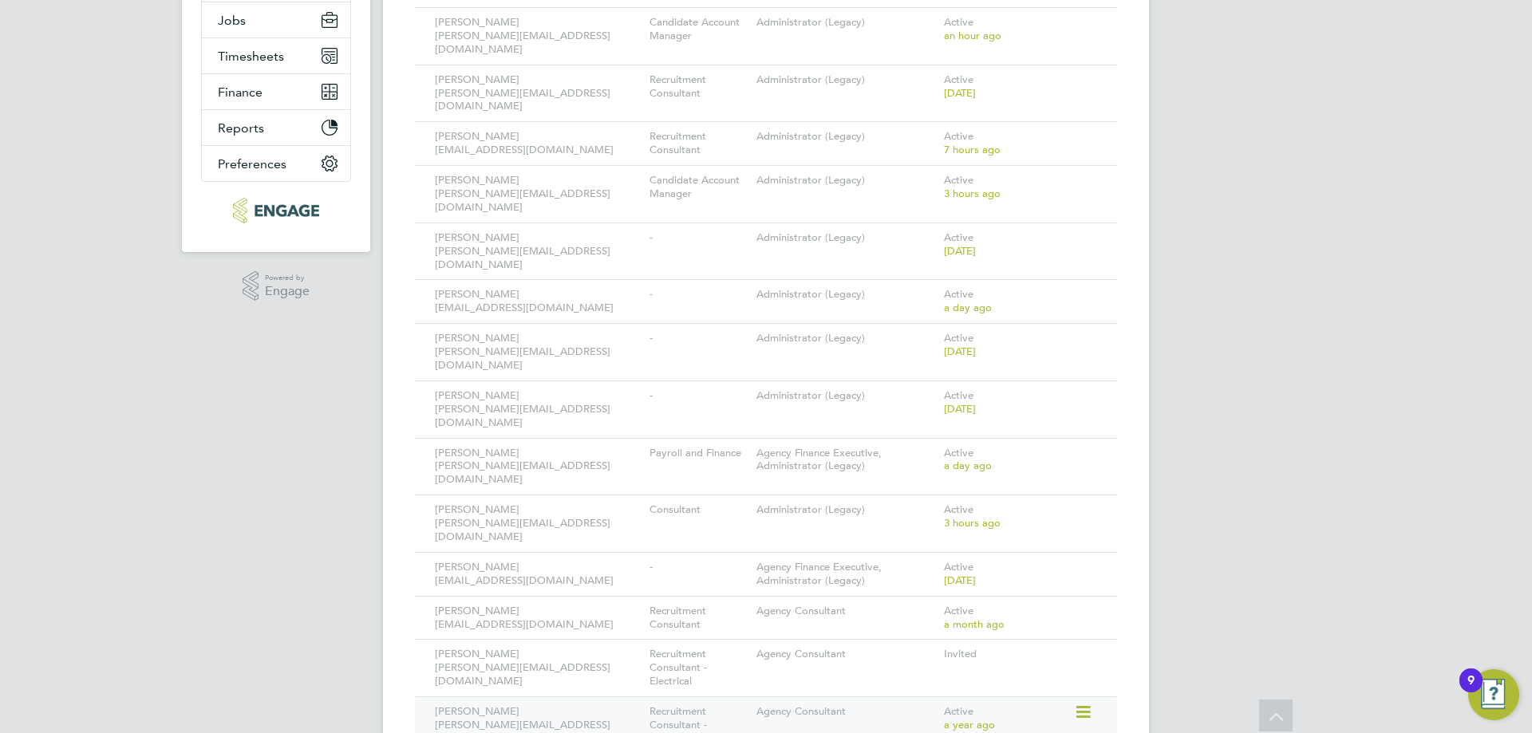
click at [1088, 703] on icon at bounding box center [1082, 712] width 16 height 19
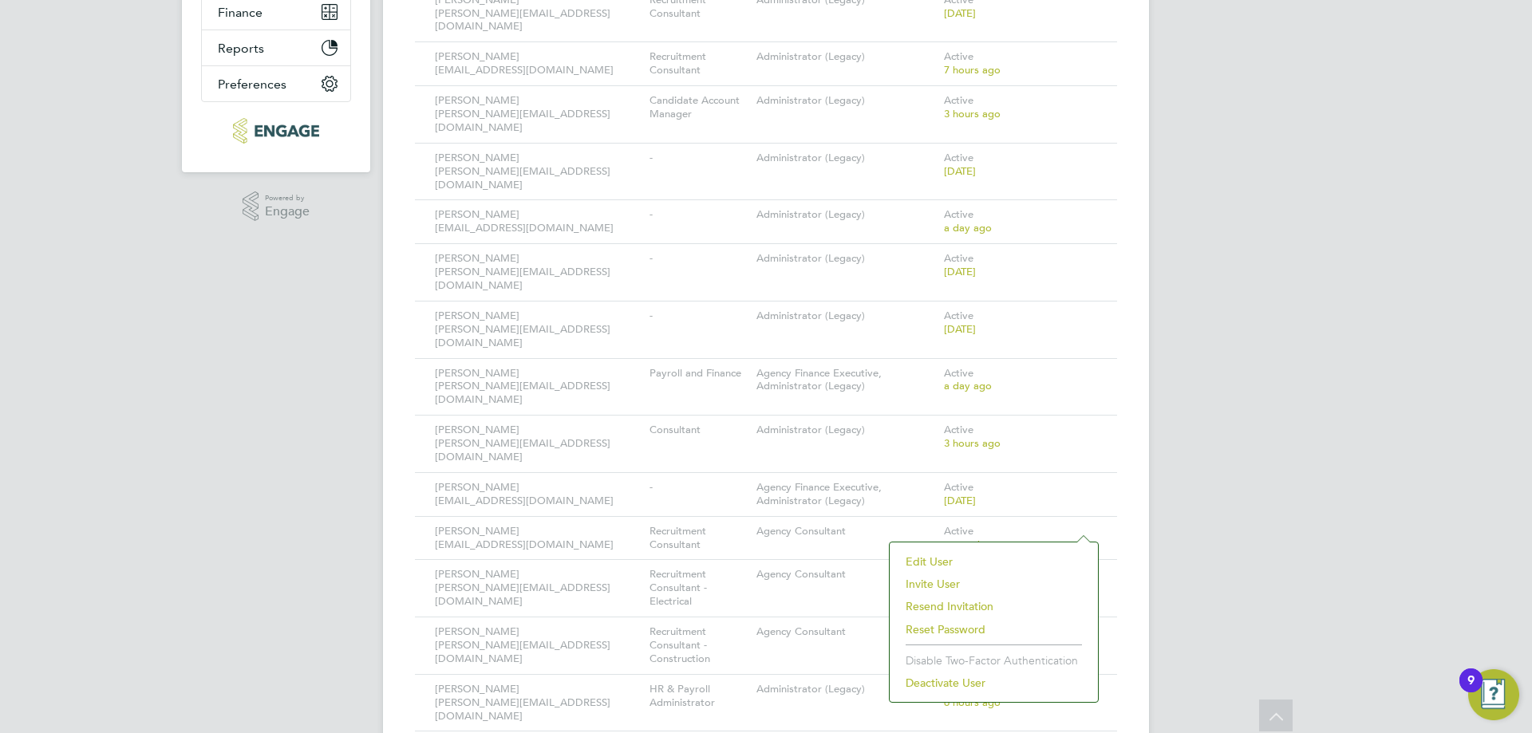
click at [977, 682] on li "Deactivate User" at bounding box center [994, 683] width 192 height 22
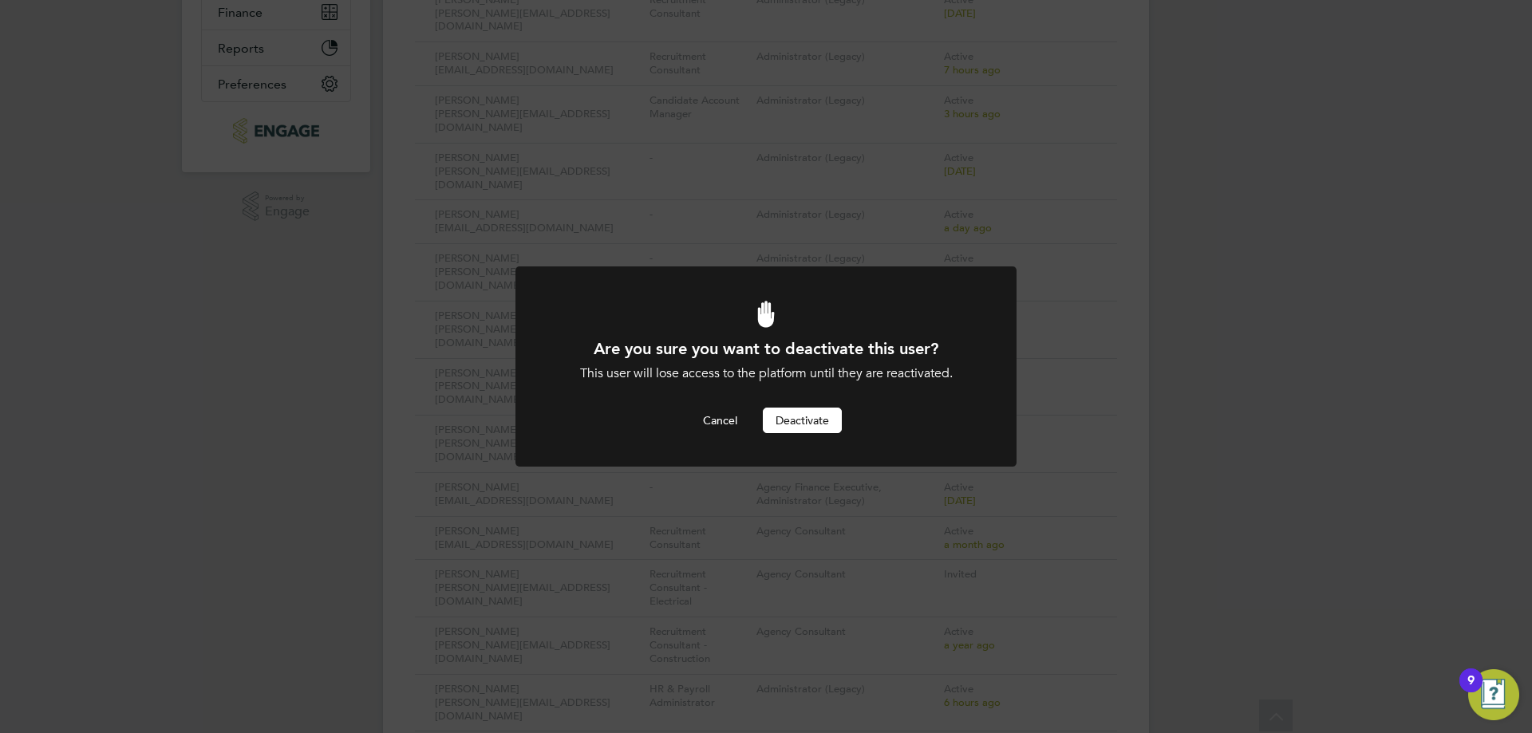
click at [815, 420] on button "Deactivate" at bounding box center [802, 421] width 79 height 26
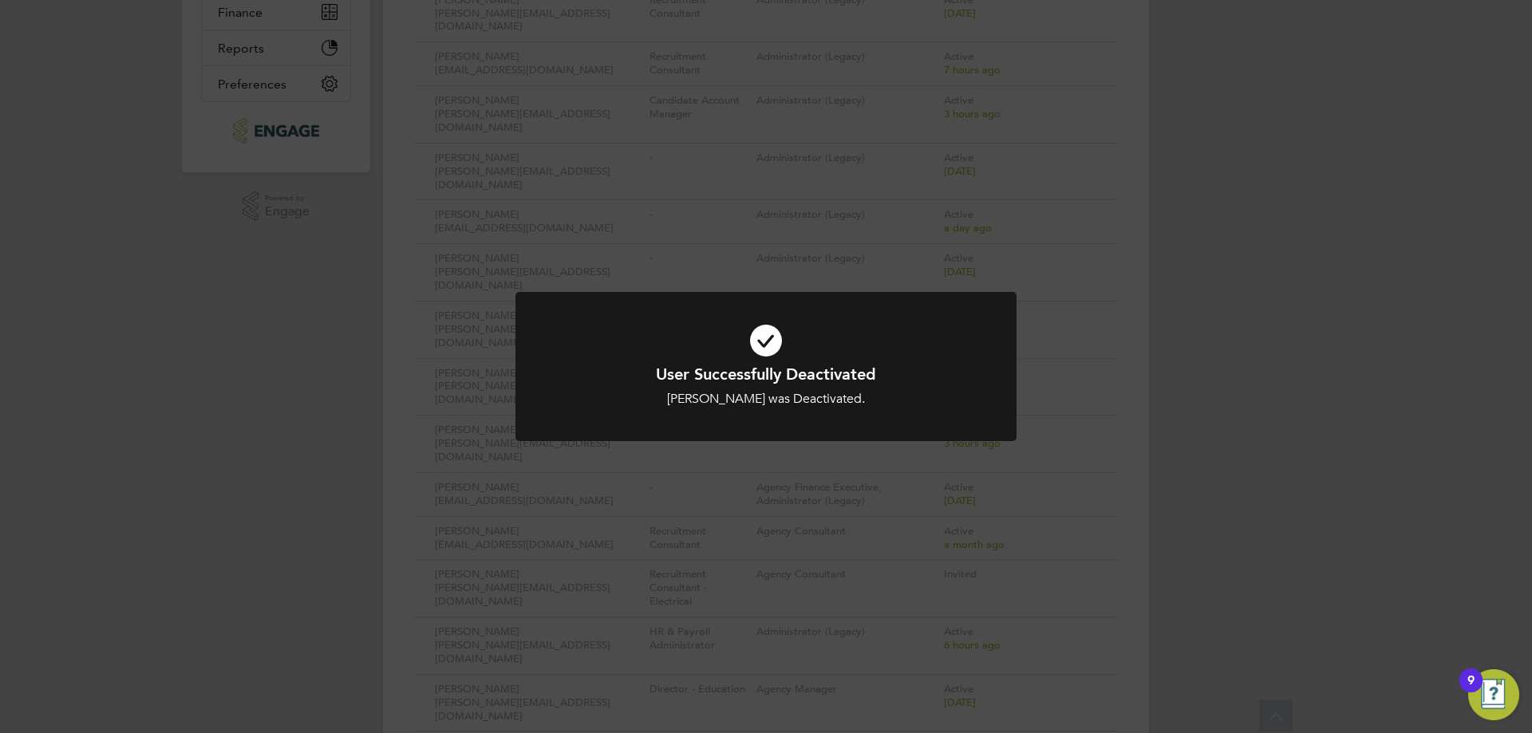
click at [1054, 462] on div "User Successfully Deactivated [PERSON_NAME] was Deactivated. Cancel Okay" at bounding box center [766, 366] width 1532 height 733
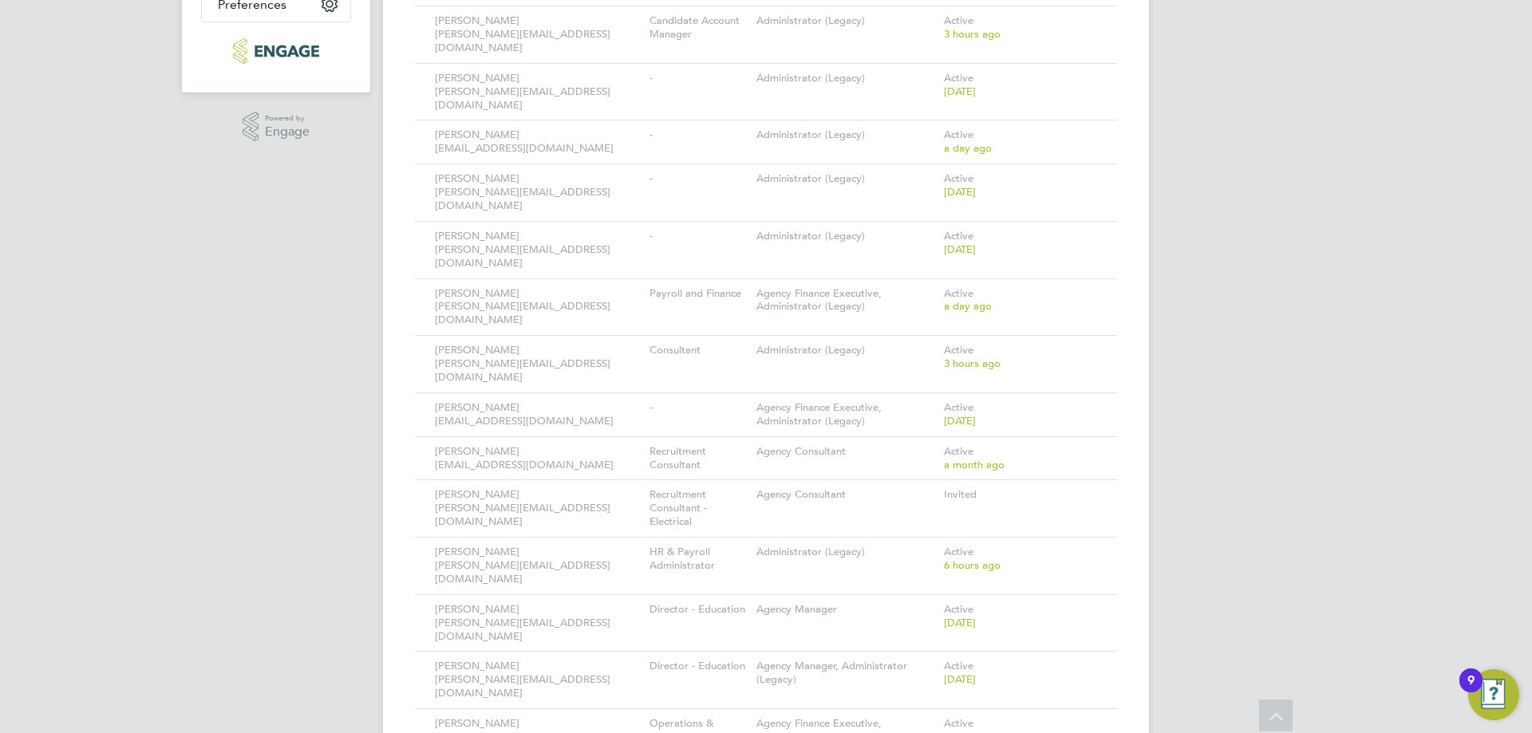
scroll to position [558, 0]
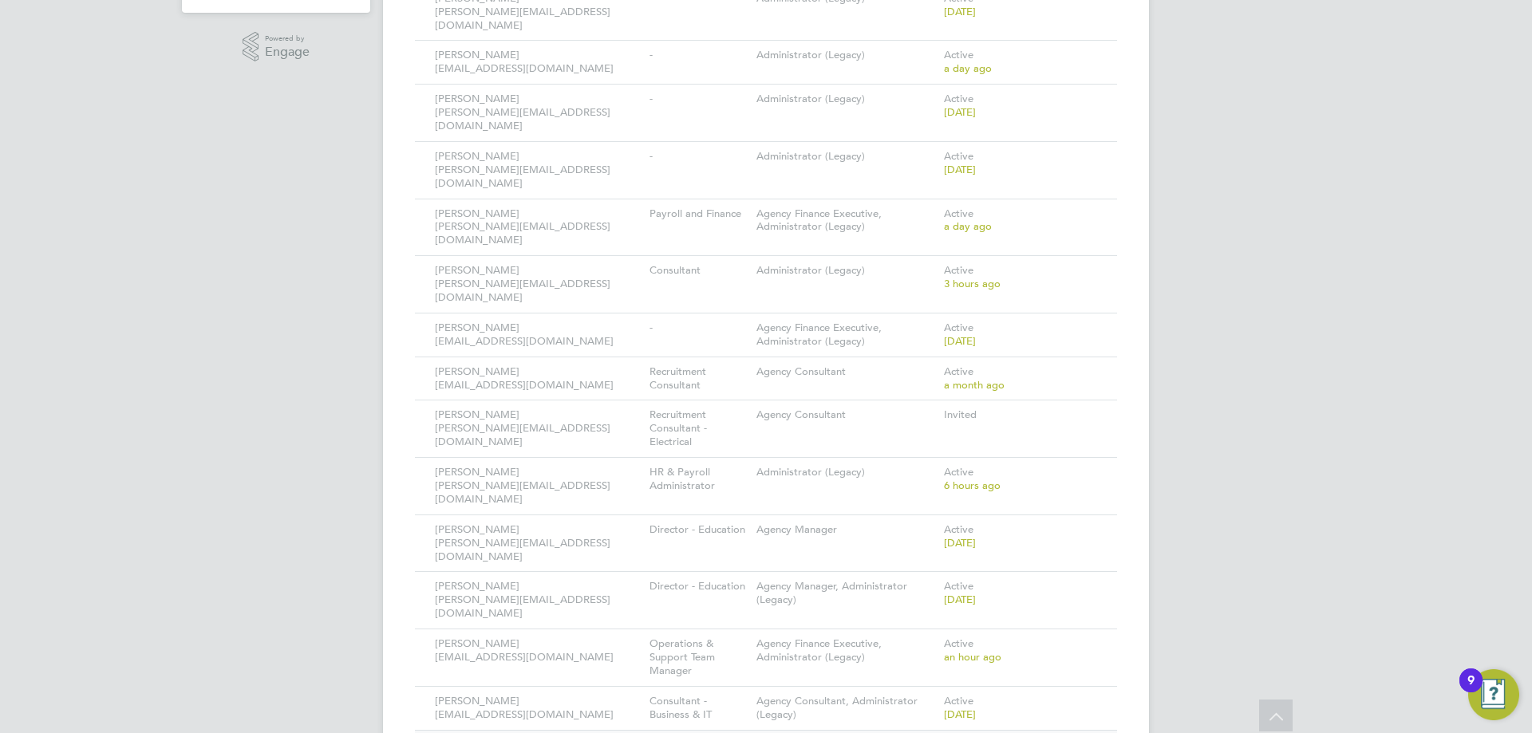
click at [1090, 732] on icon at bounding box center [1082, 745] width 16 height 19
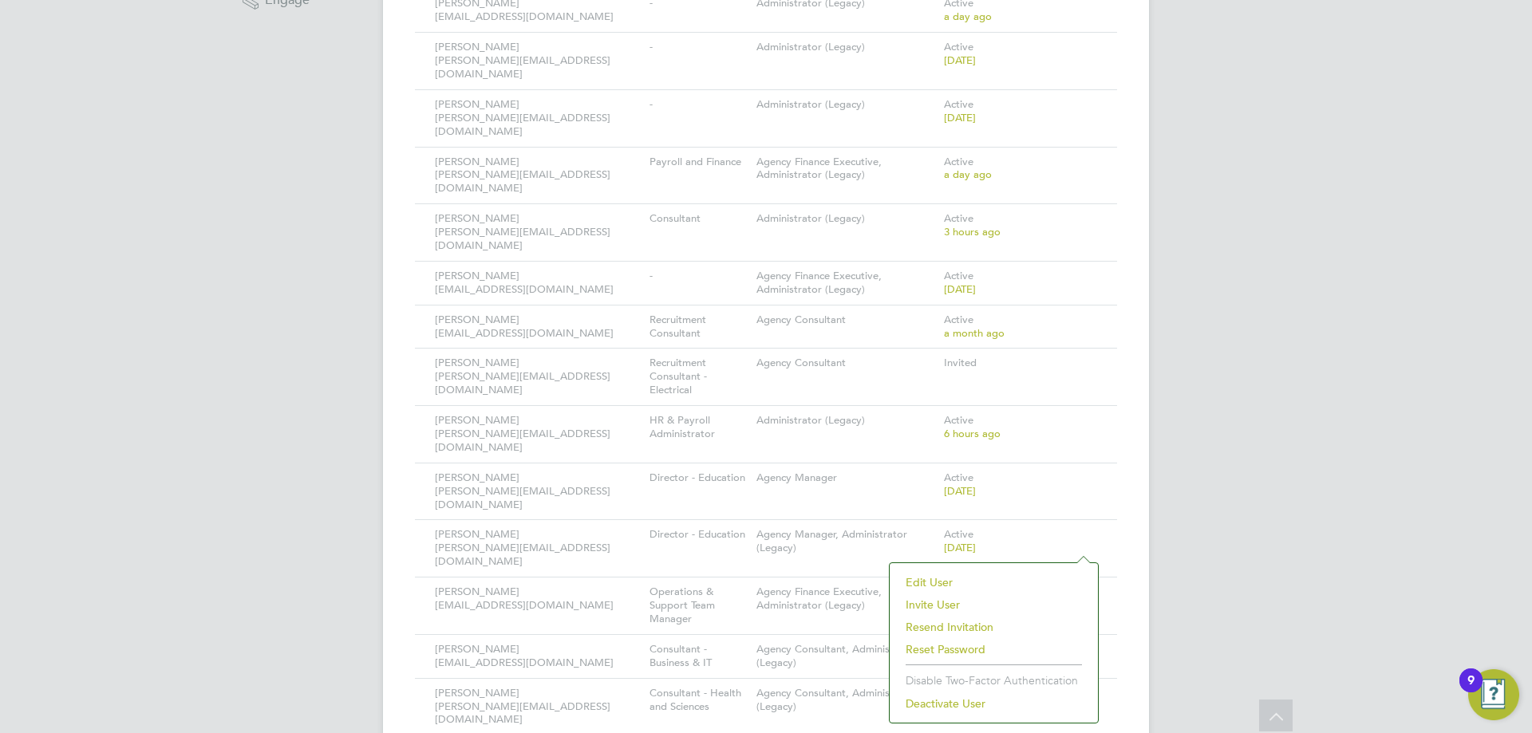
scroll to position [638, 0]
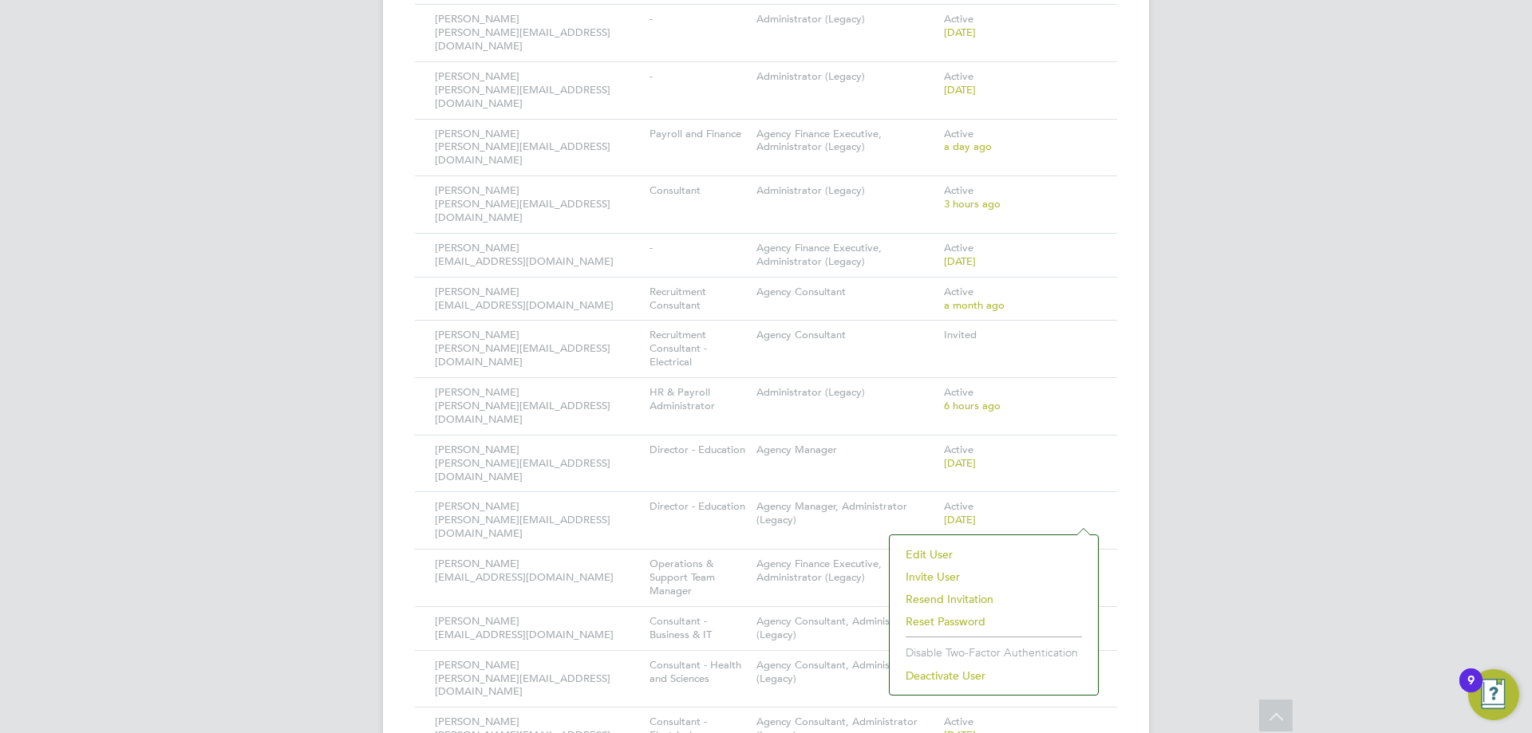
click at [984, 673] on li "Deactivate User" at bounding box center [994, 676] width 192 height 22
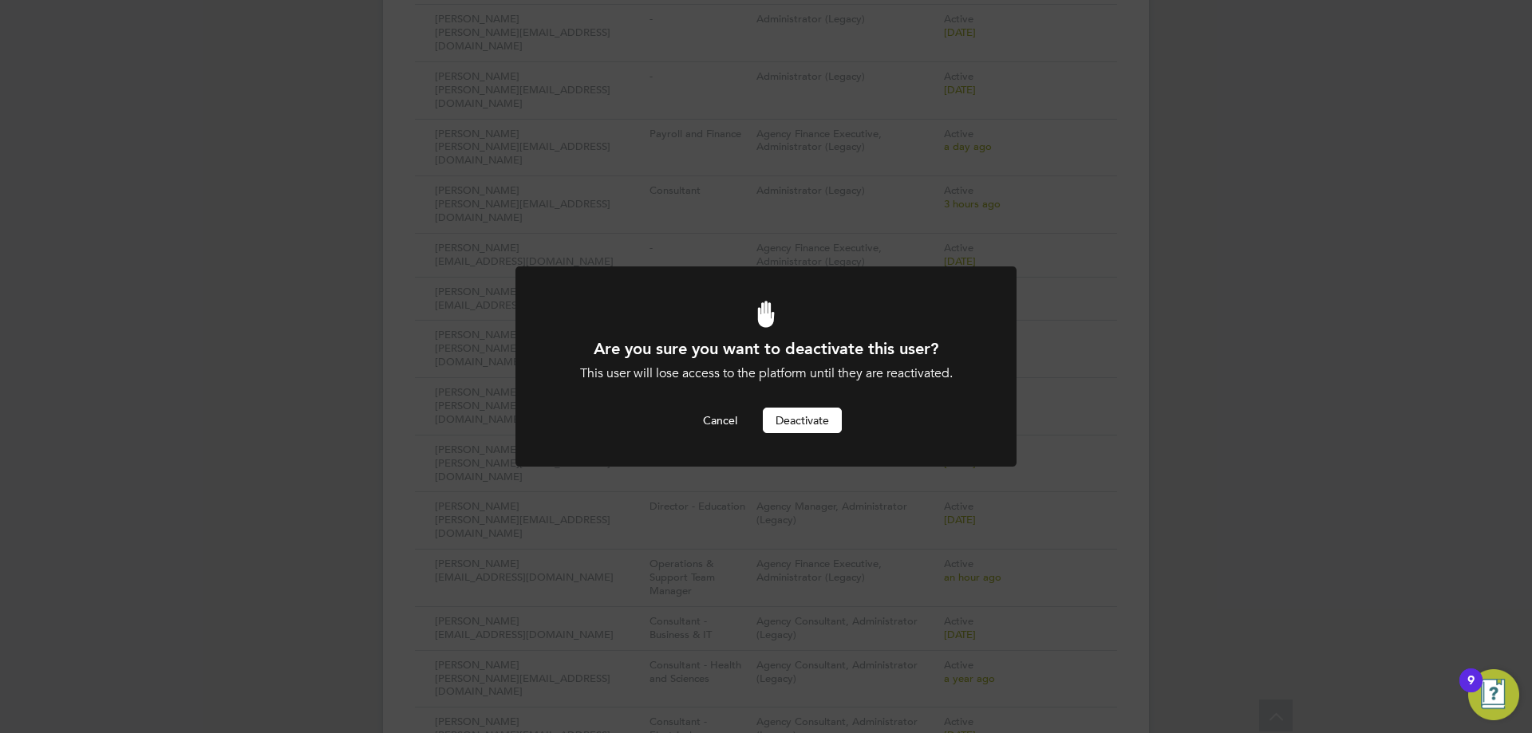
click at [806, 427] on button "Deactivate" at bounding box center [802, 421] width 79 height 26
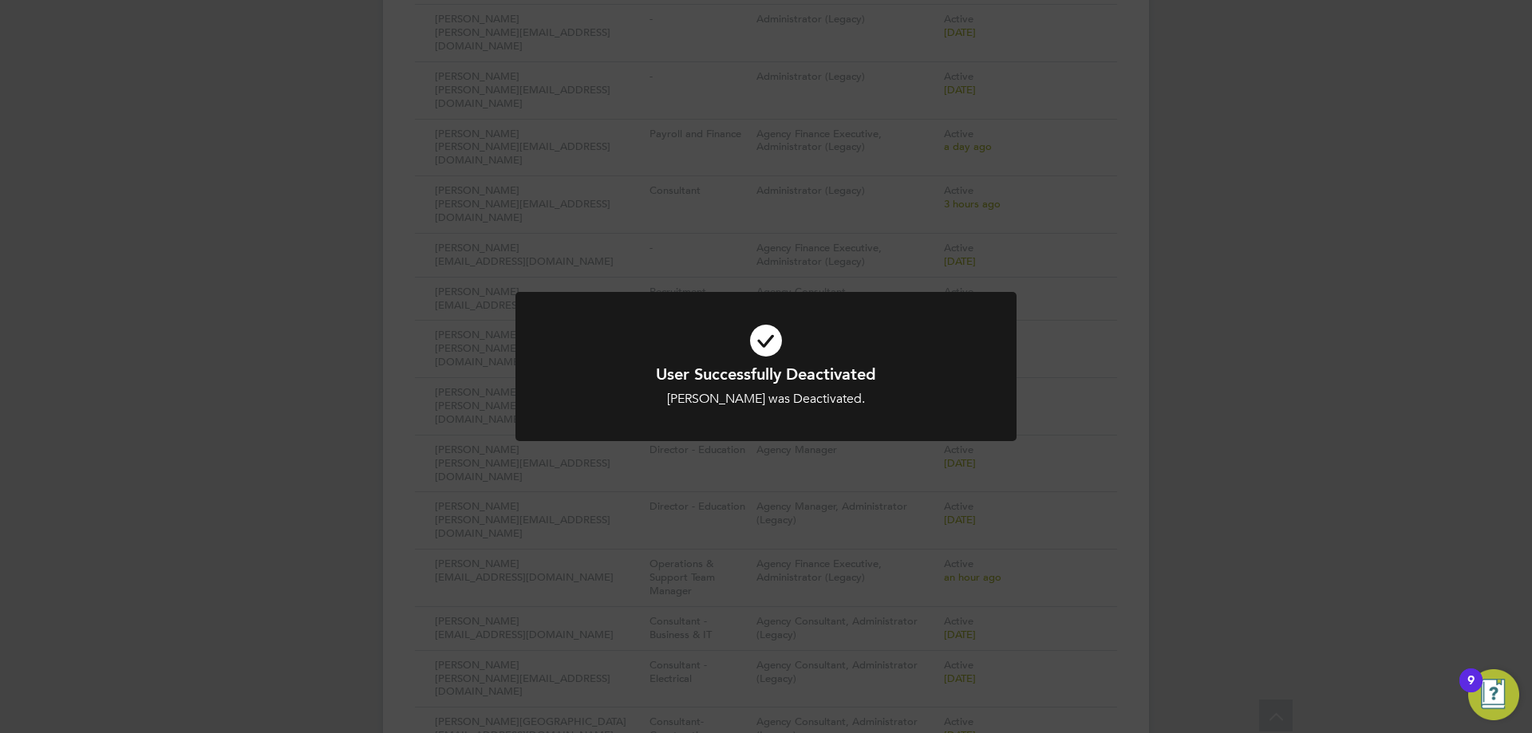
click at [944, 384] on h1 "User Successfully Deactivated" at bounding box center [765, 374] width 415 height 21
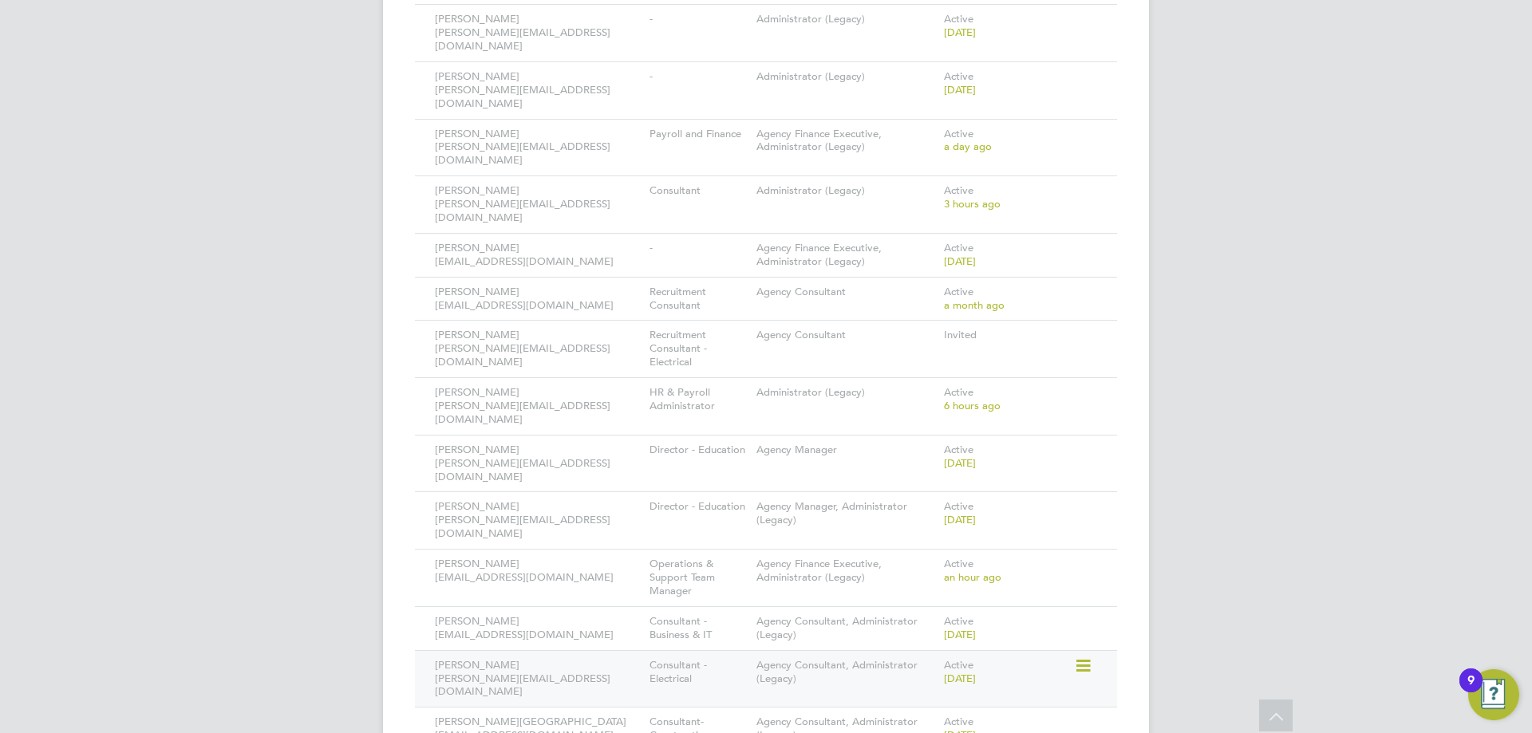
click at [1083, 657] on icon at bounding box center [1082, 666] width 16 height 19
click at [956, 674] on li "Deactivate User" at bounding box center [994, 676] width 192 height 22
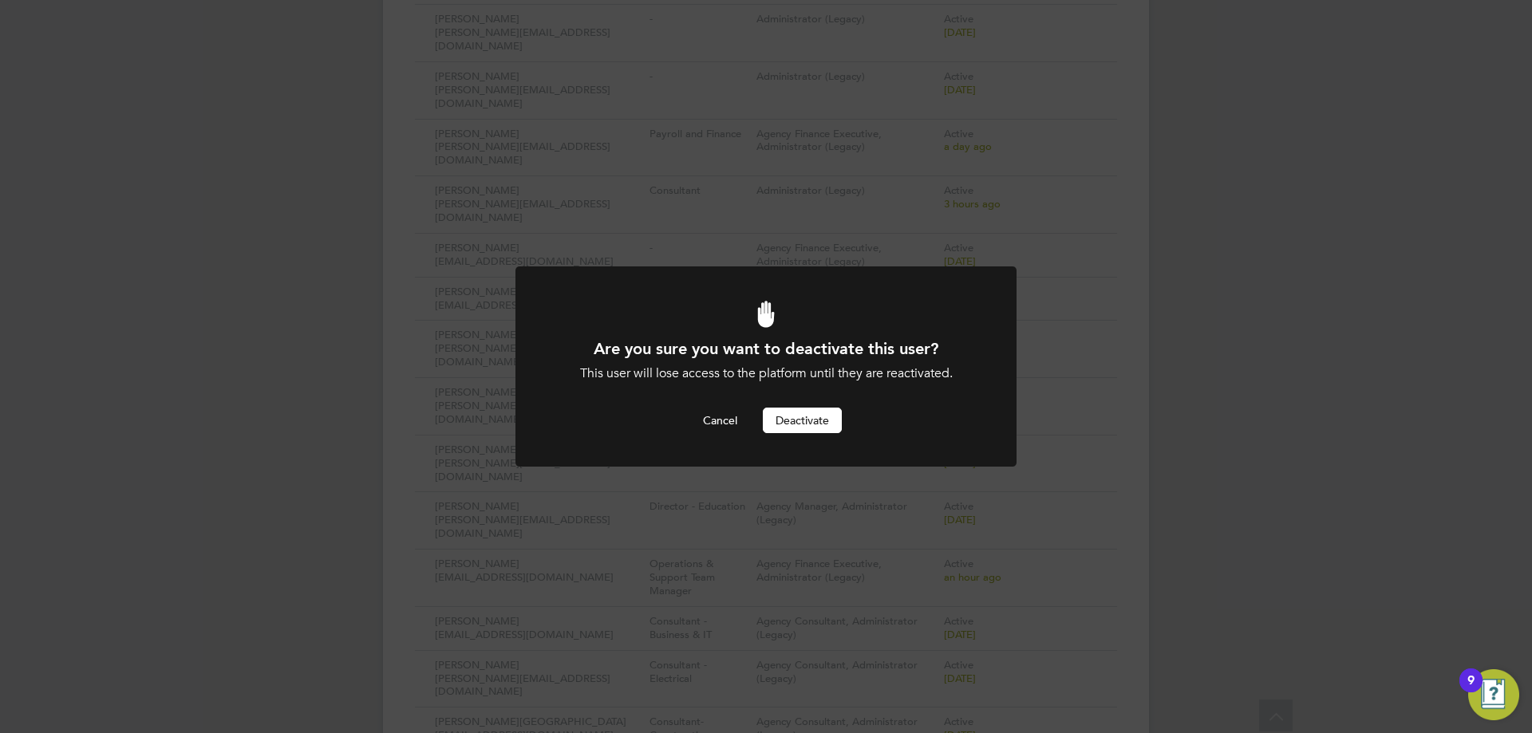
click at [803, 412] on button "Deactivate" at bounding box center [802, 421] width 79 height 26
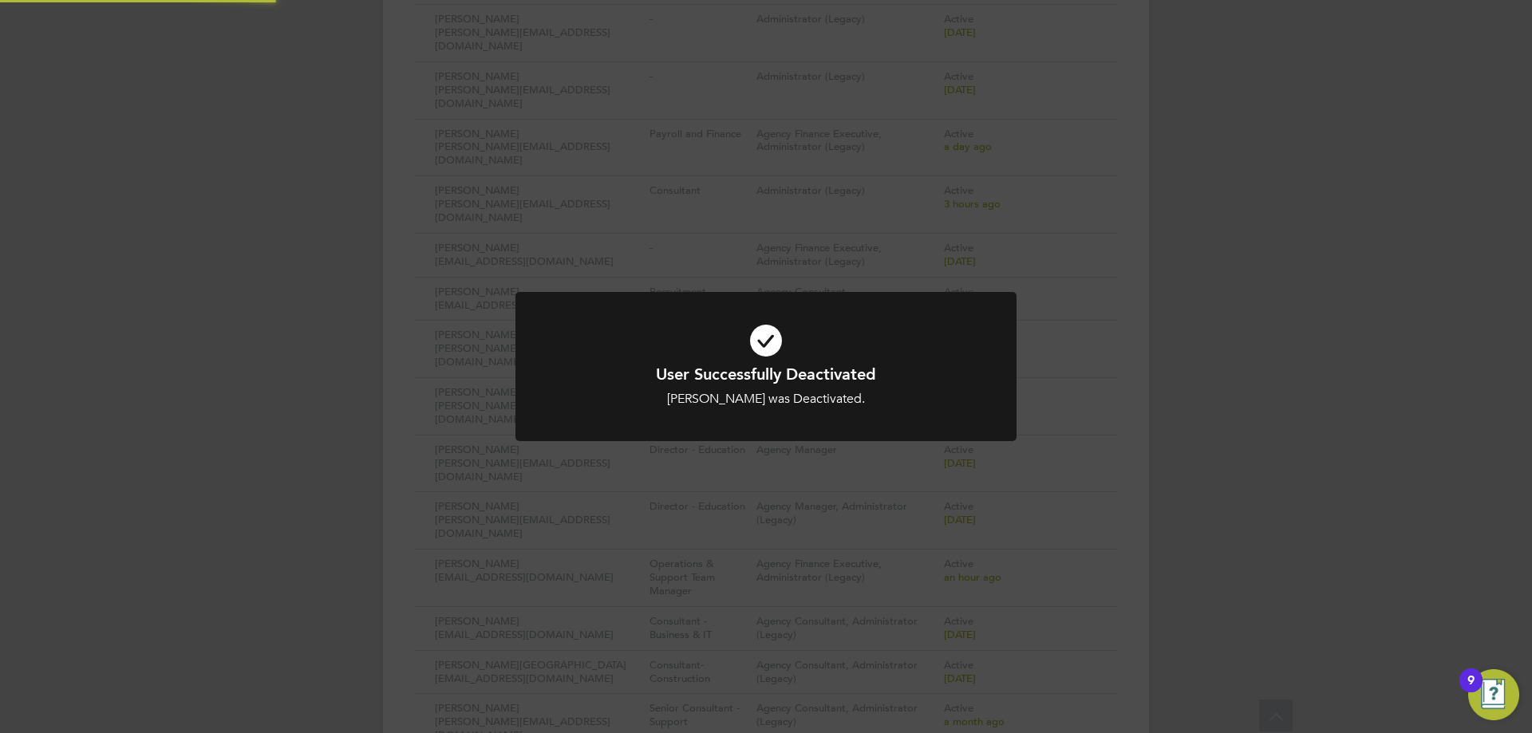
click at [1027, 609] on div "User Successfully Deactivated [PERSON_NAME] was Deactivated. Cancel Okay" at bounding box center [766, 366] width 1532 height 733
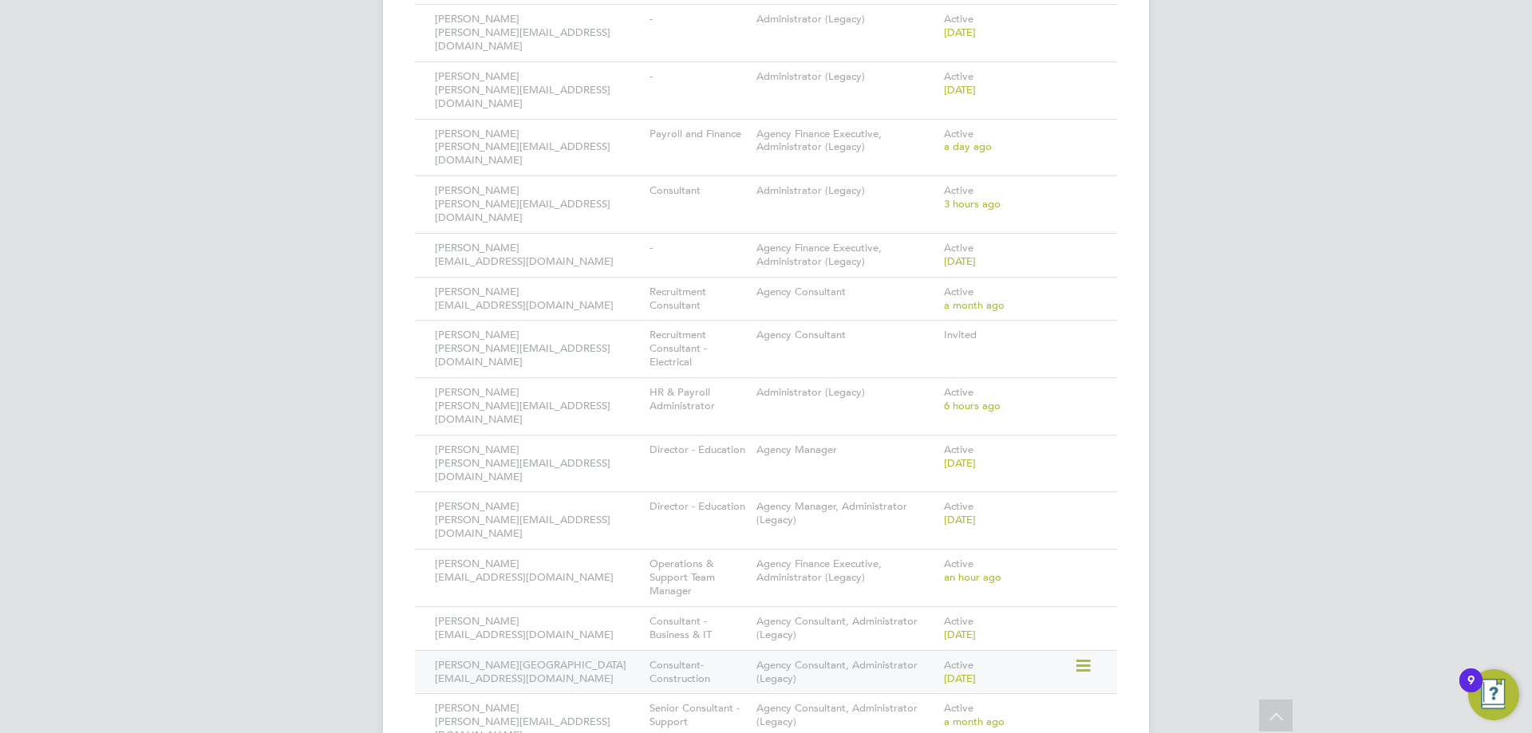
click at [1082, 657] on icon at bounding box center [1082, 666] width 16 height 19
click at [959, 683] on li "Deactivate User" at bounding box center [994, 676] width 192 height 22
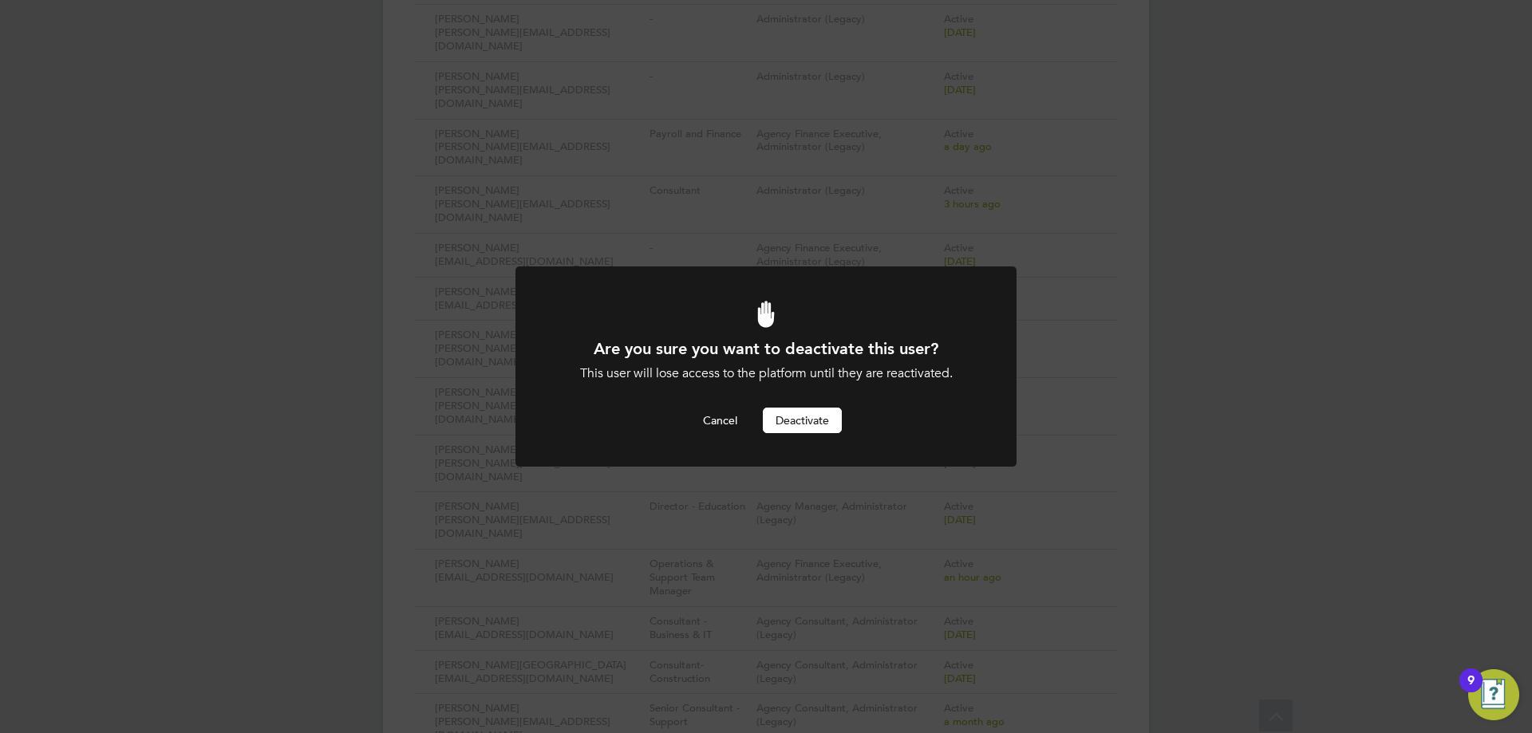
click at [794, 404] on div "Are you sure you want to deactivate this user? This user will lose access to th…" at bounding box center [765, 385] width 415 height 95
click at [800, 418] on button "Deactivate" at bounding box center [802, 421] width 79 height 26
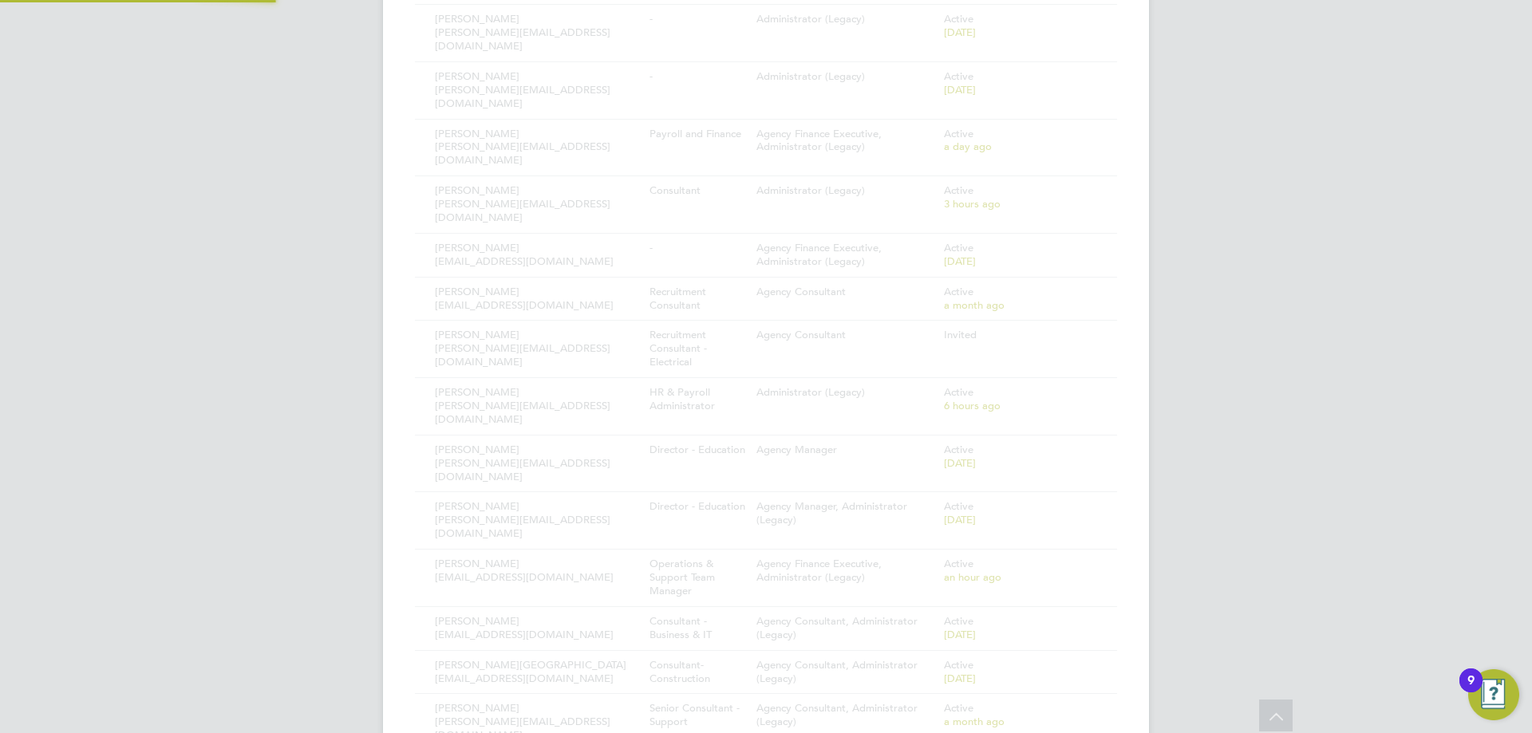
scroll to position [596, 0]
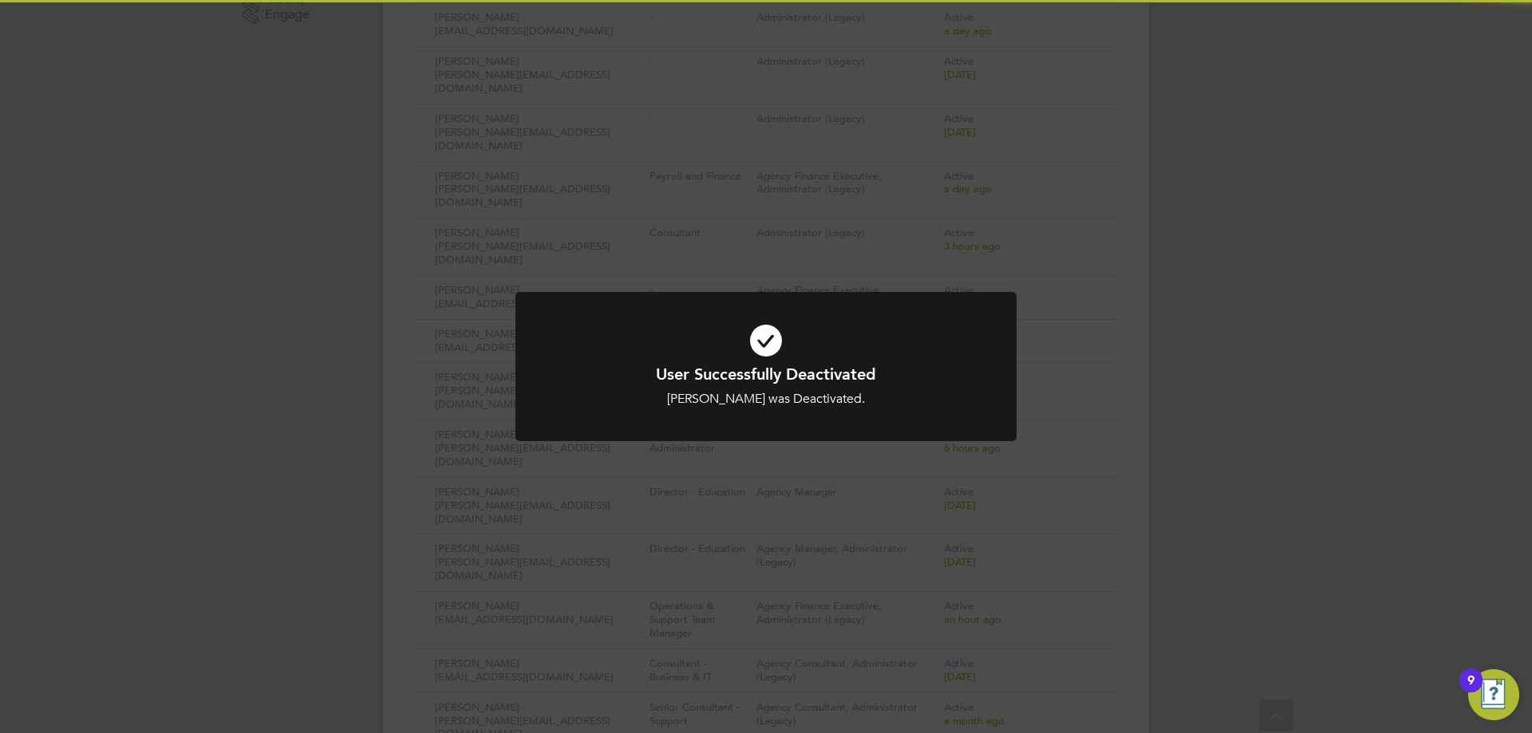
click at [957, 413] on div at bounding box center [765, 366] width 501 height 149
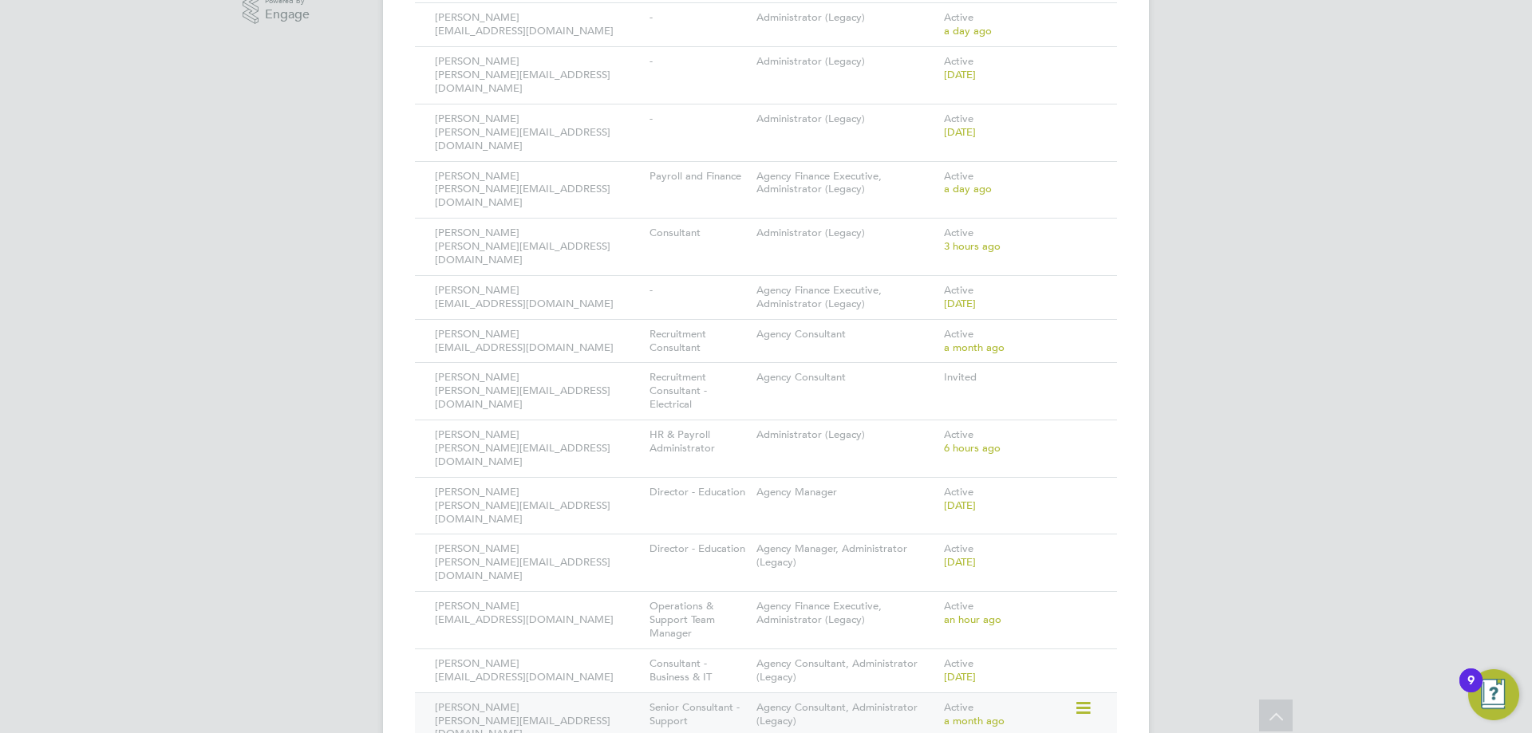
click at [1083, 699] on icon at bounding box center [1082, 708] width 16 height 19
click at [949, 712] on li "Deactivate User" at bounding box center [994, 718] width 192 height 22
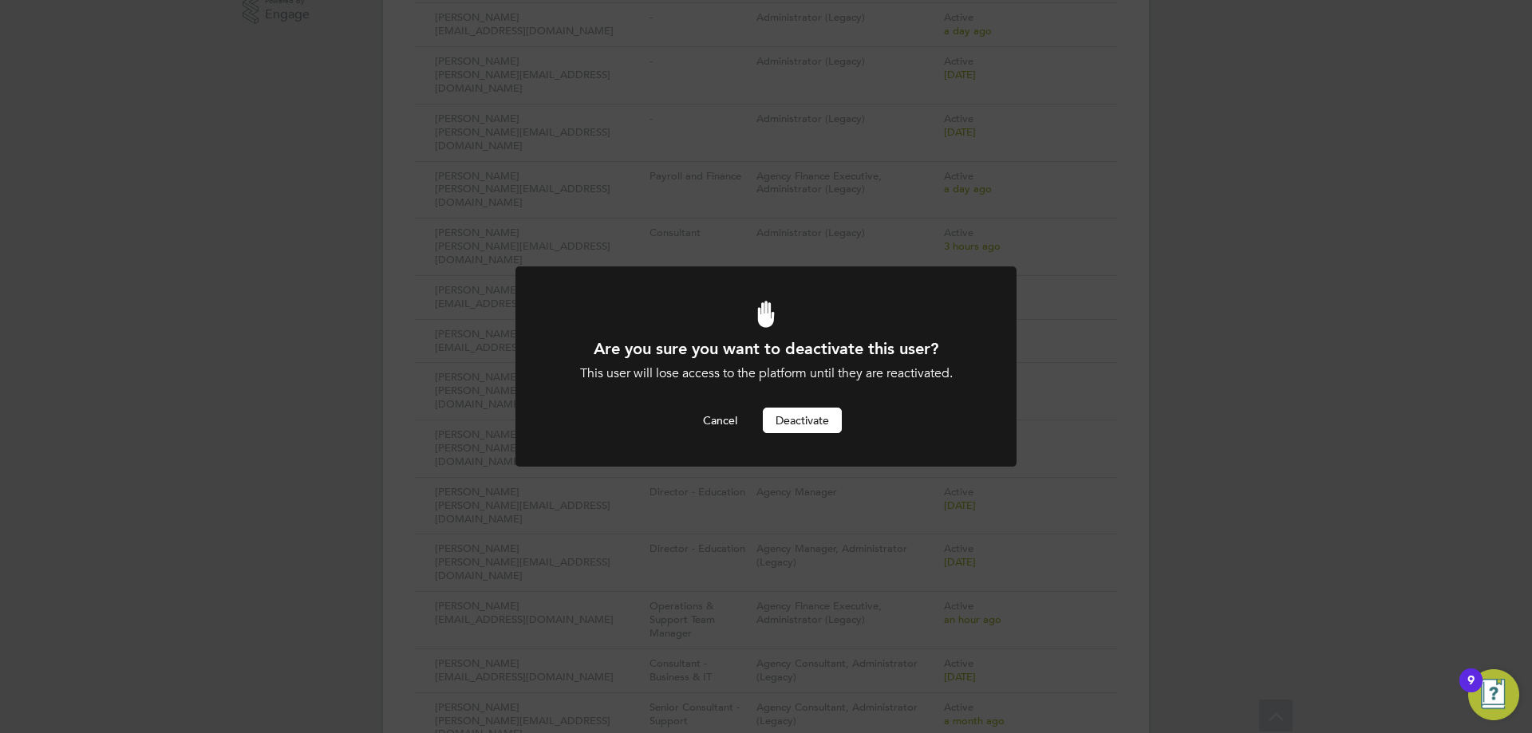
scroll to position [0, 0]
click at [811, 428] on button "Deactivate" at bounding box center [802, 421] width 79 height 26
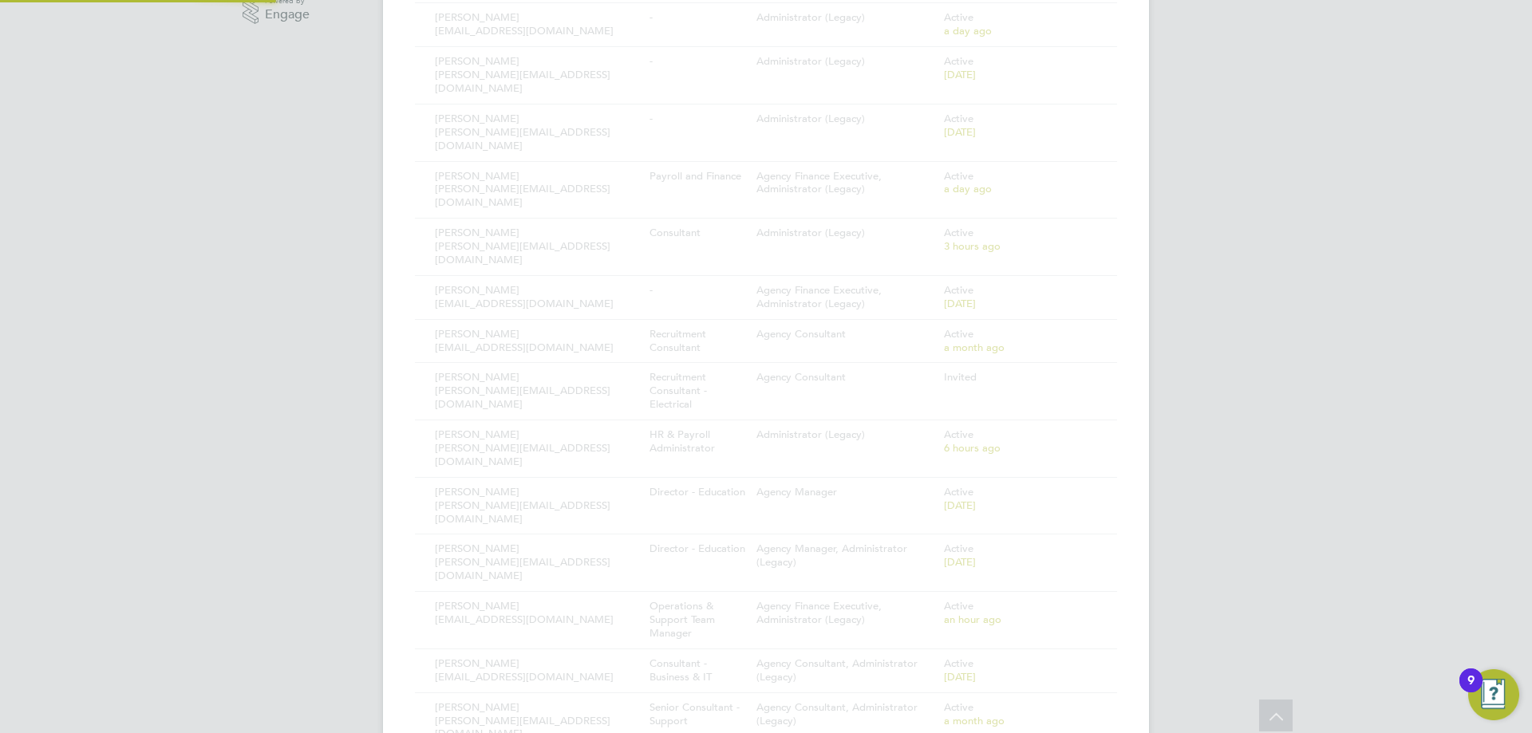
scroll to position [552, 0]
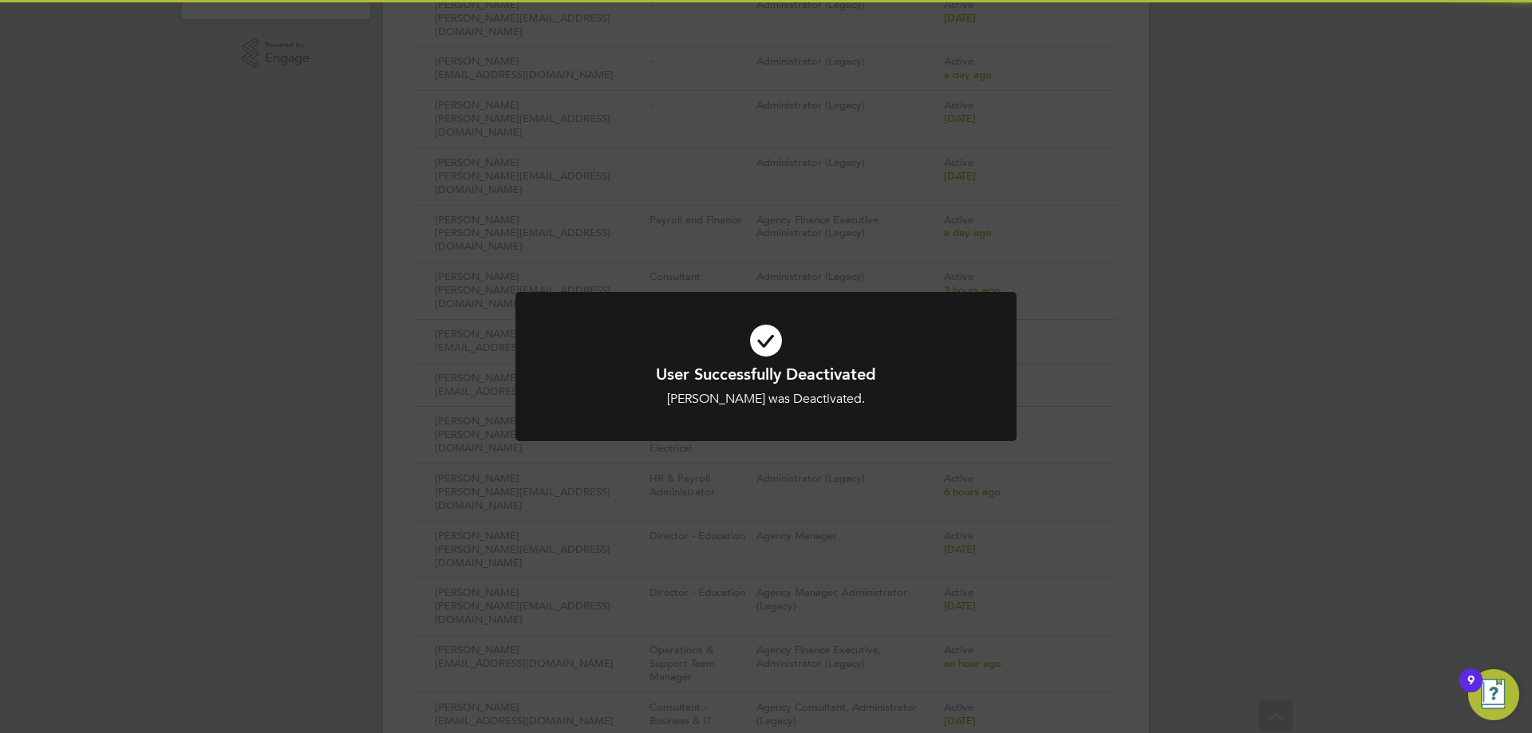
click at [984, 404] on div at bounding box center [765, 366] width 501 height 149
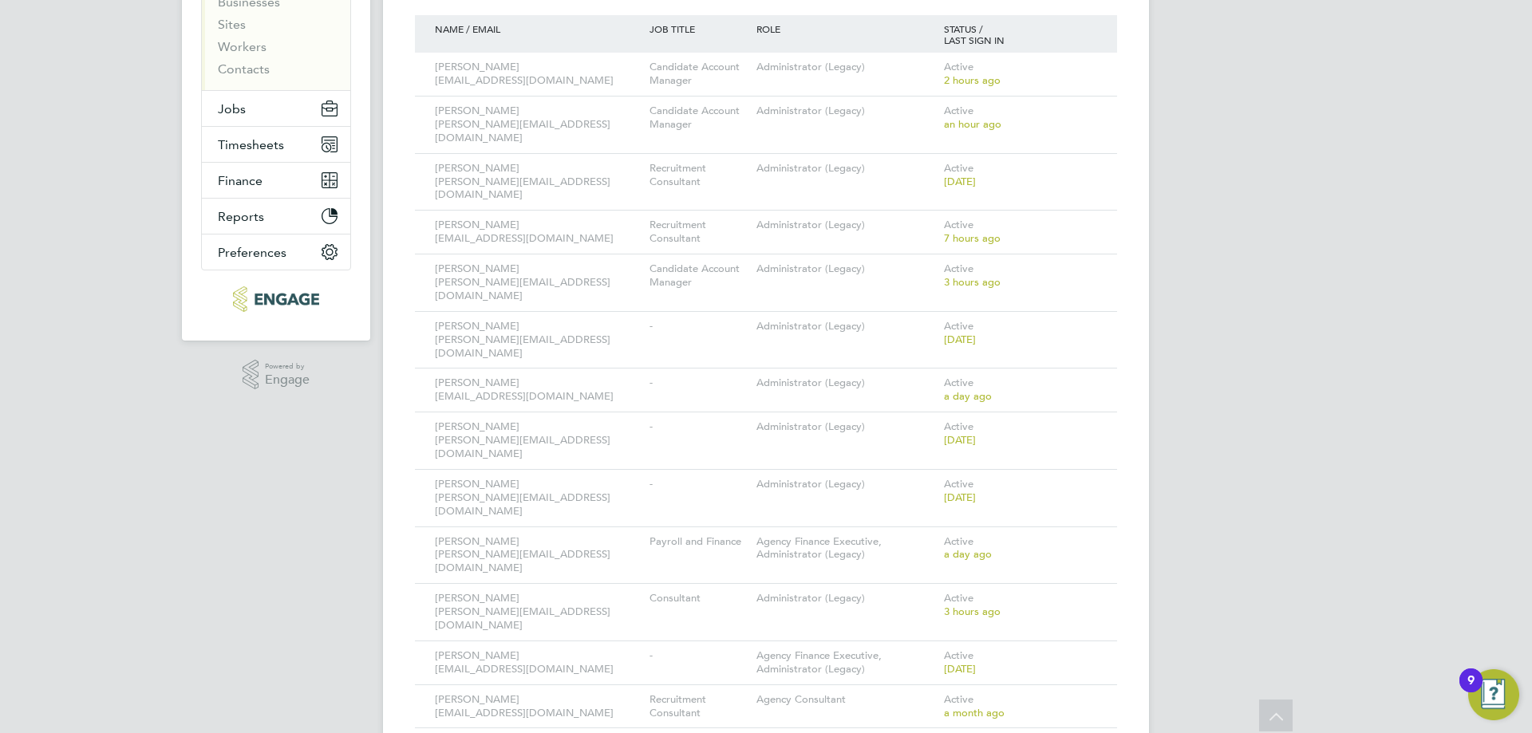
scroll to position [0, 0]
